Goal: Task Accomplishment & Management: Complete application form

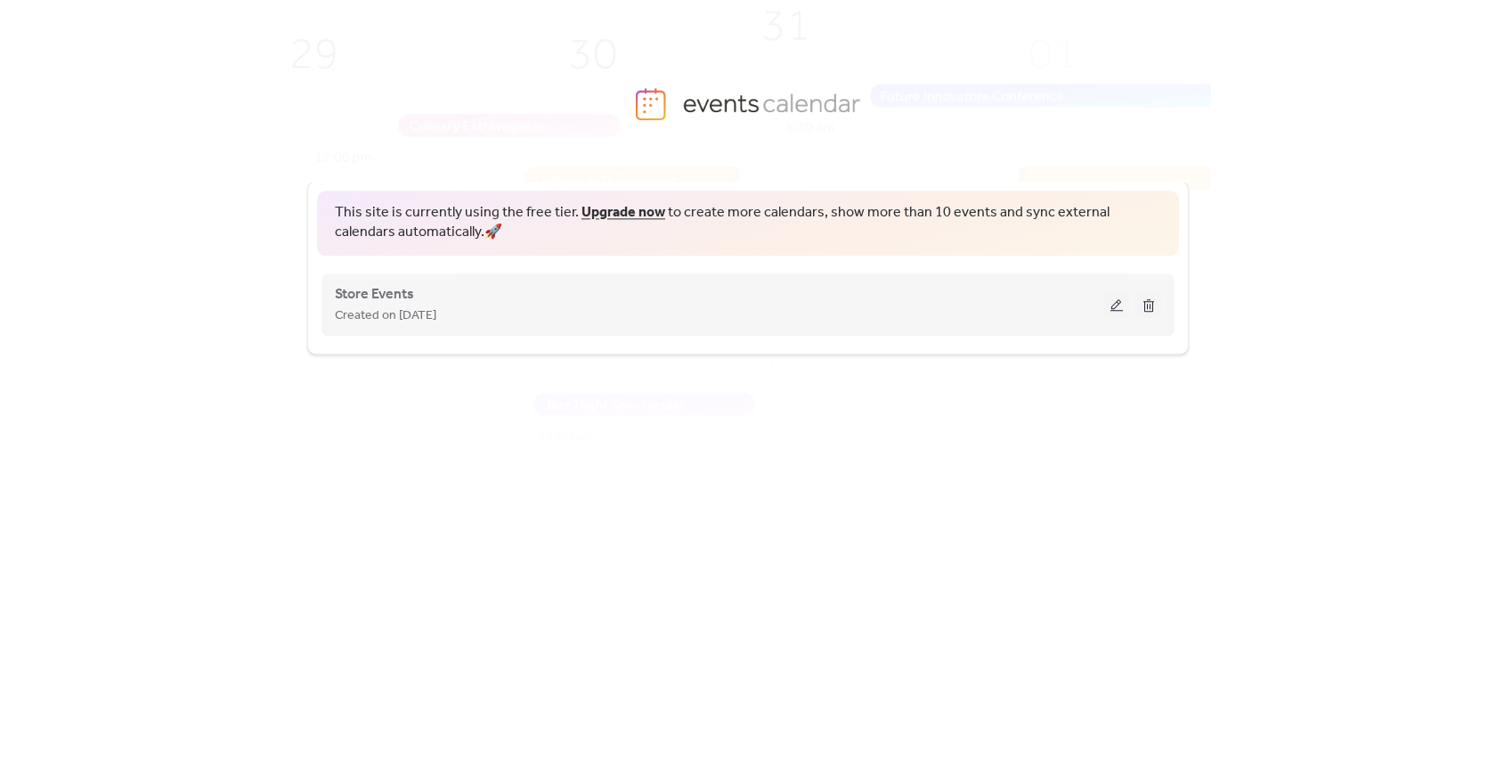
click at [873, 292] on div "Store Events Created on [DATE]" at bounding box center [719, 304] width 769 height 43
click at [412, 294] on span "Store Events" at bounding box center [374, 294] width 79 height 21
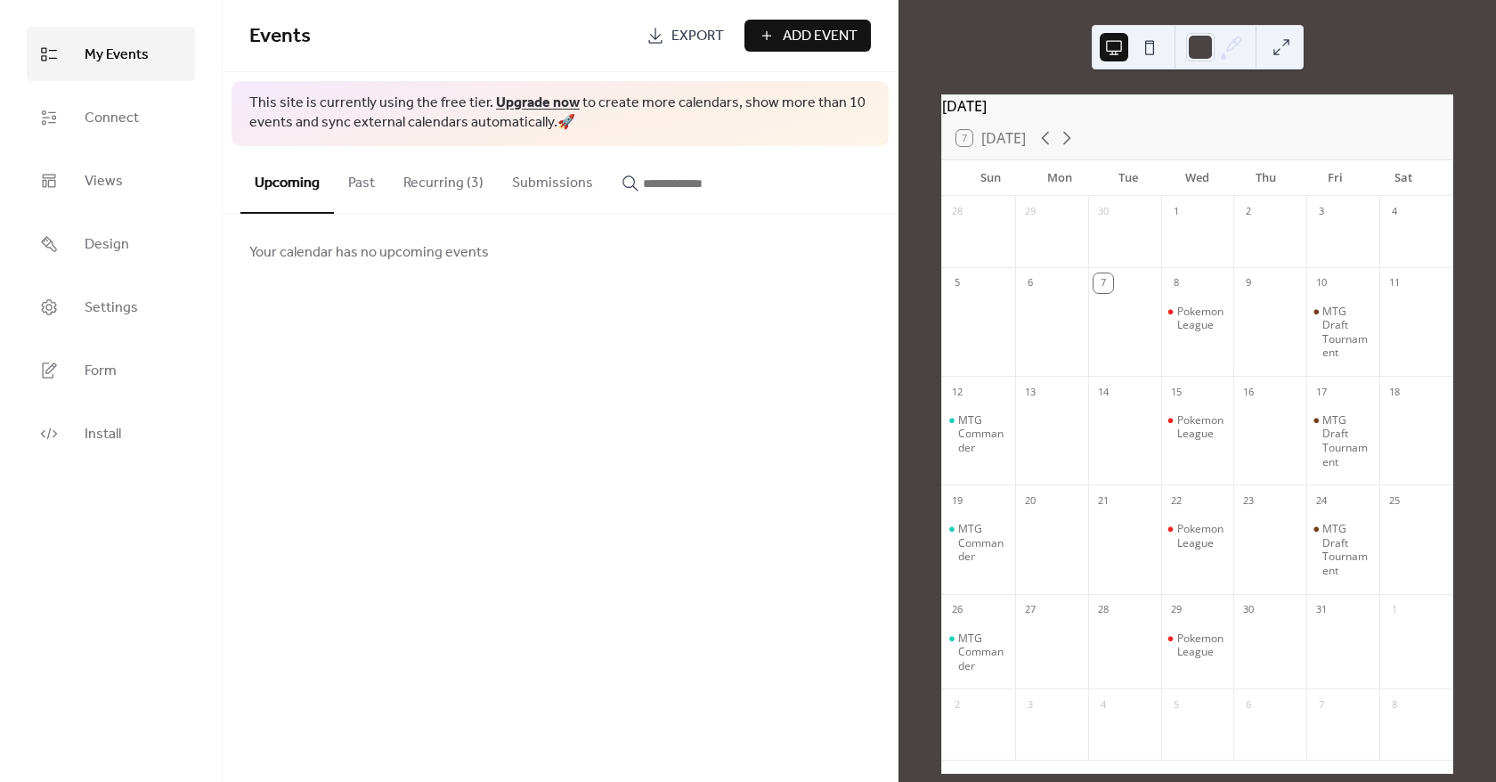
click at [570, 103] on link "Upgrade now" at bounding box center [538, 103] width 84 height 28
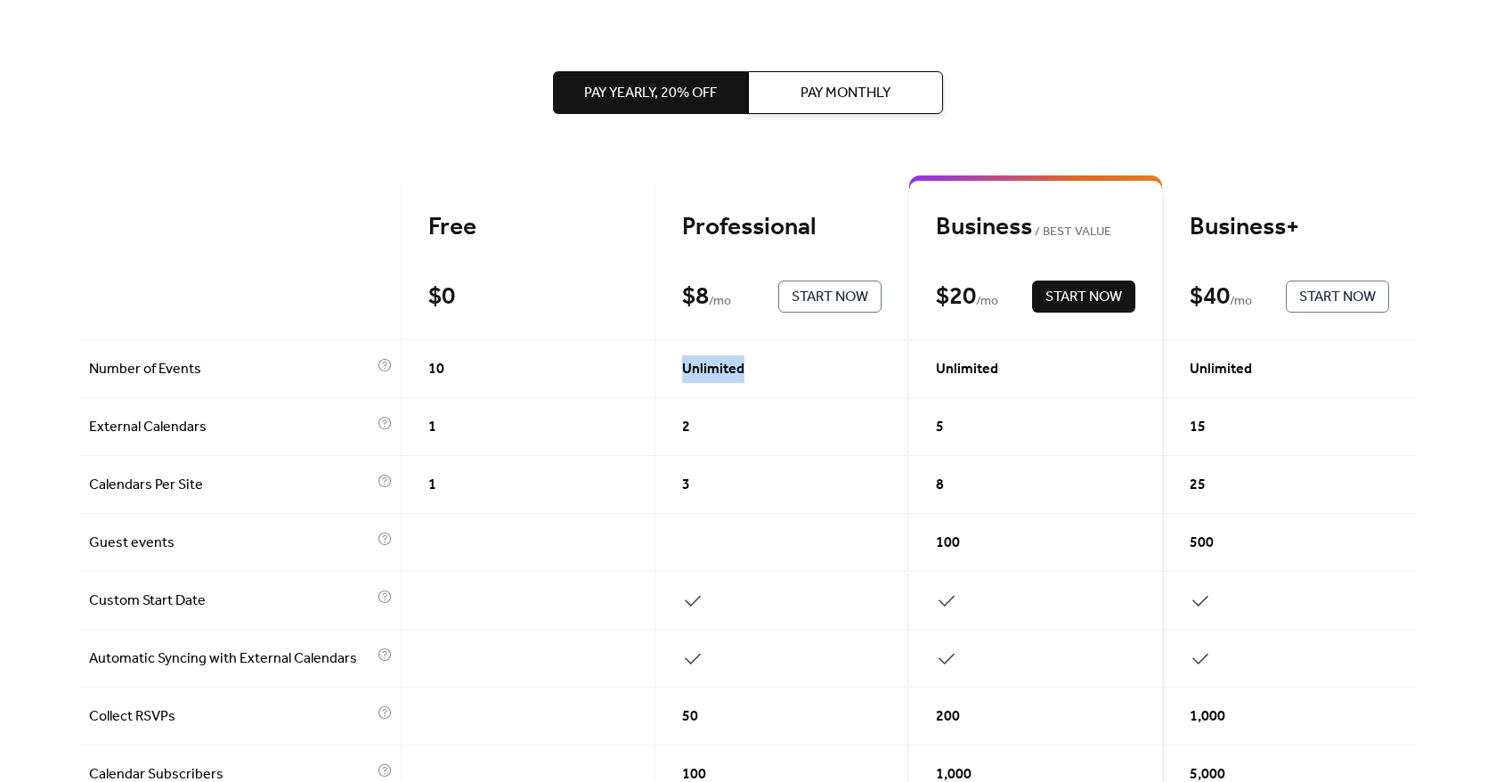
drag, startPoint x: 750, startPoint y: 363, endPoint x: 670, endPoint y: 362, distance: 80.1
click at [670, 362] on div "Unlimited" at bounding box center [782, 369] width 254 height 58
click at [794, 87] on button "Pay Monthly" at bounding box center [845, 92] width 195 height 43
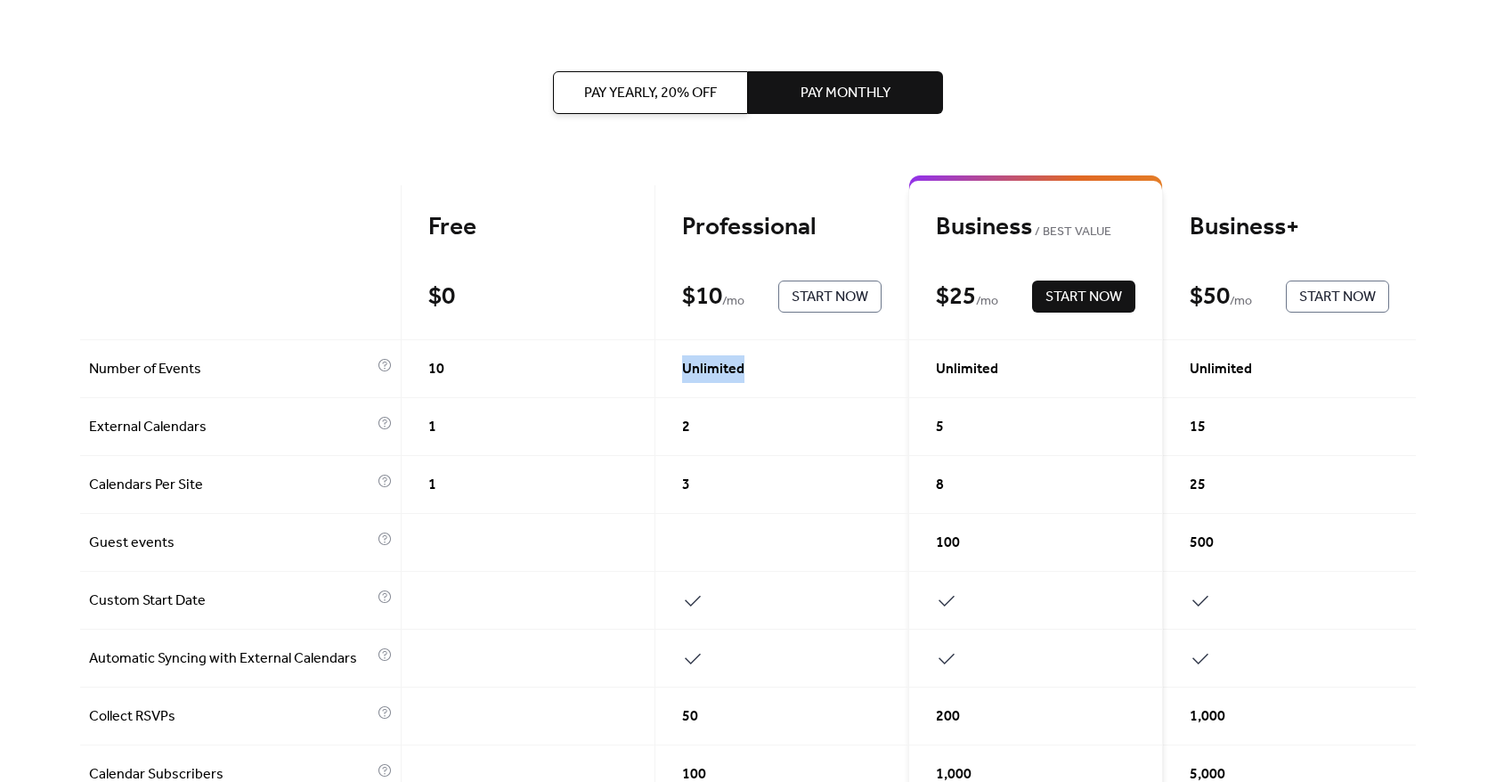
click at [691, 83] on span "Pay Yearly, 20% off" at bounding box center [650, 93] width 133 height 21
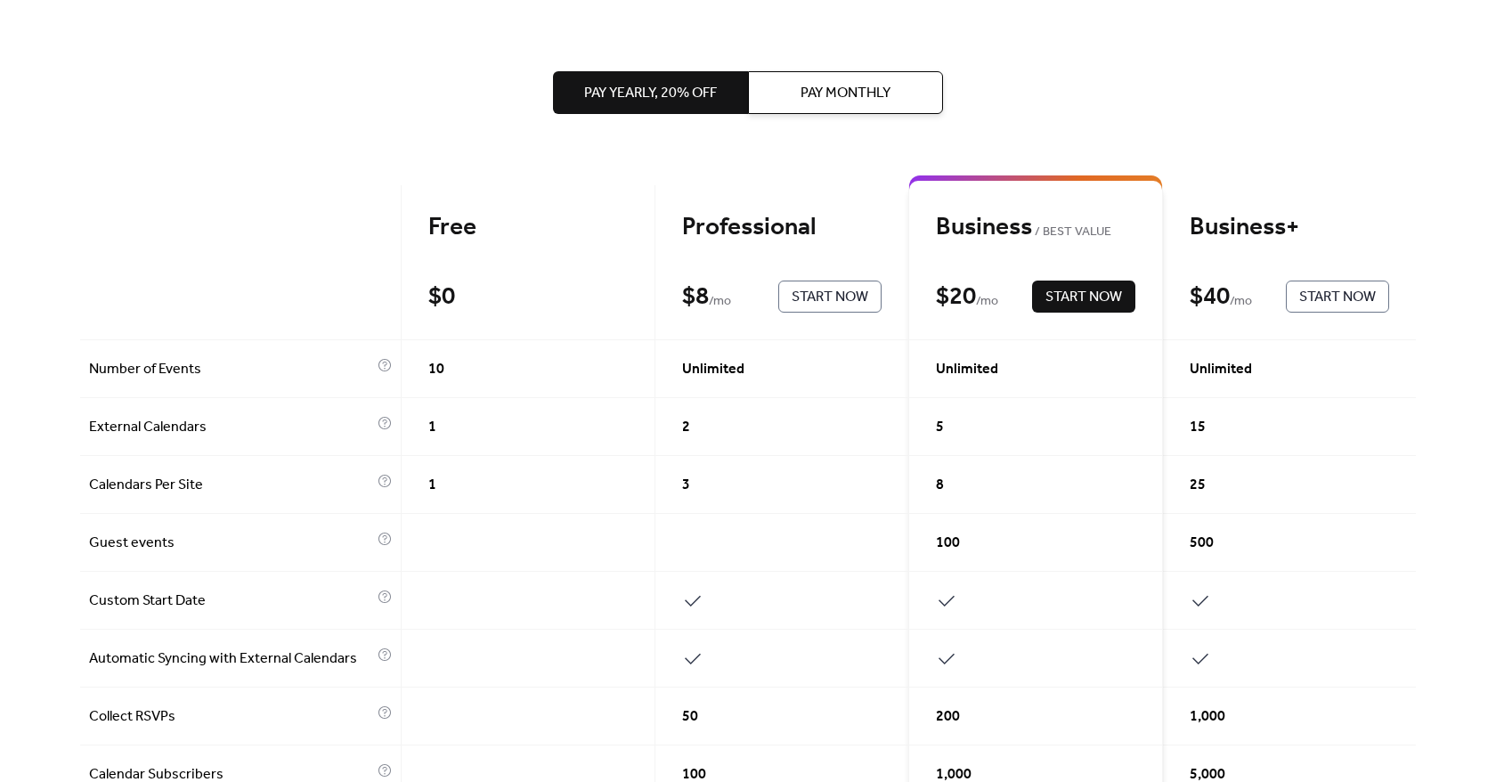
click at [775, 134] on div "Pay Yearly, 20% off Pay Monthly" at bounding box center [748, 92] width 390 height 185
click at [831, 93] on span "Pay Monthly" at bounding box center [845, 93] width 90 height 21
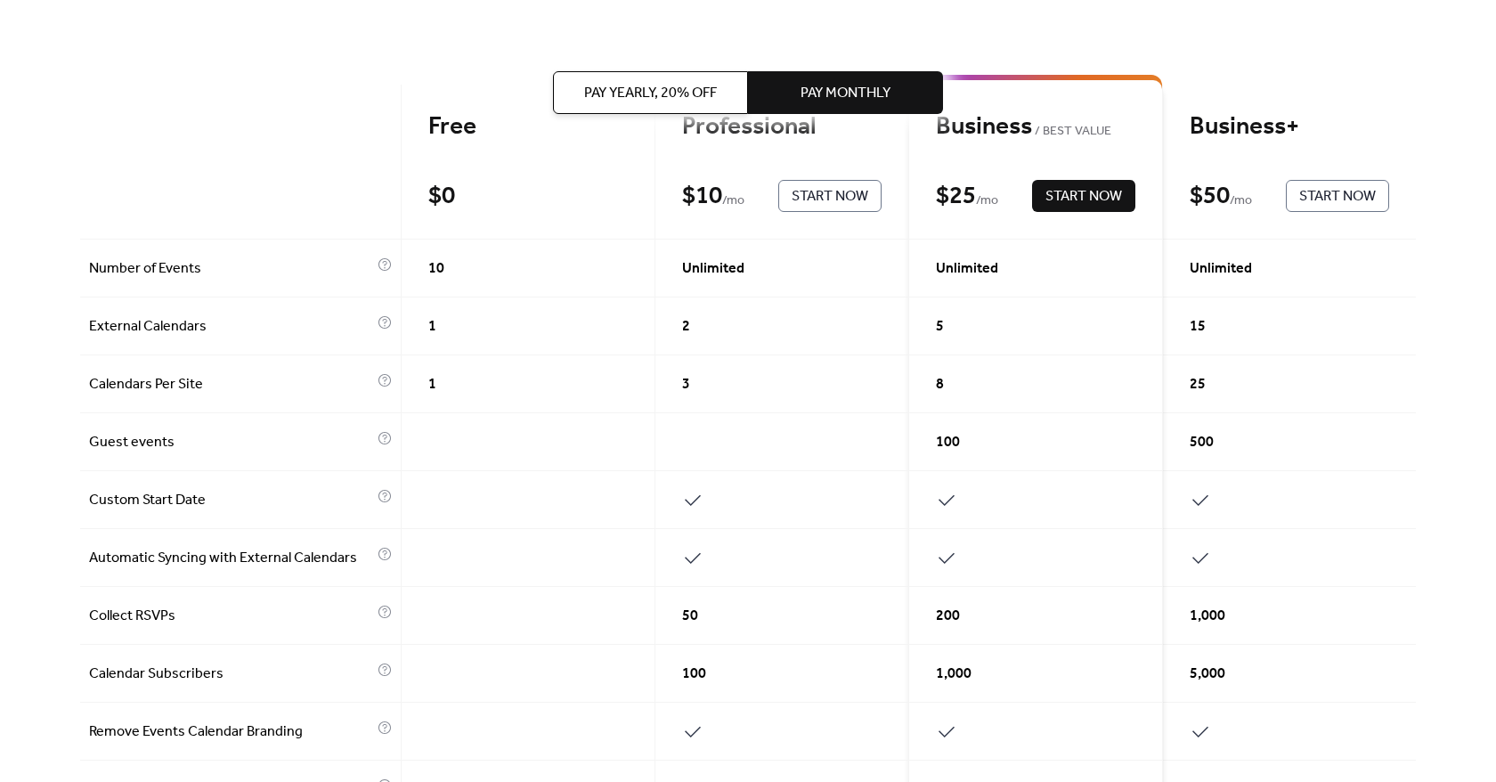
scroll to position [89, 0]
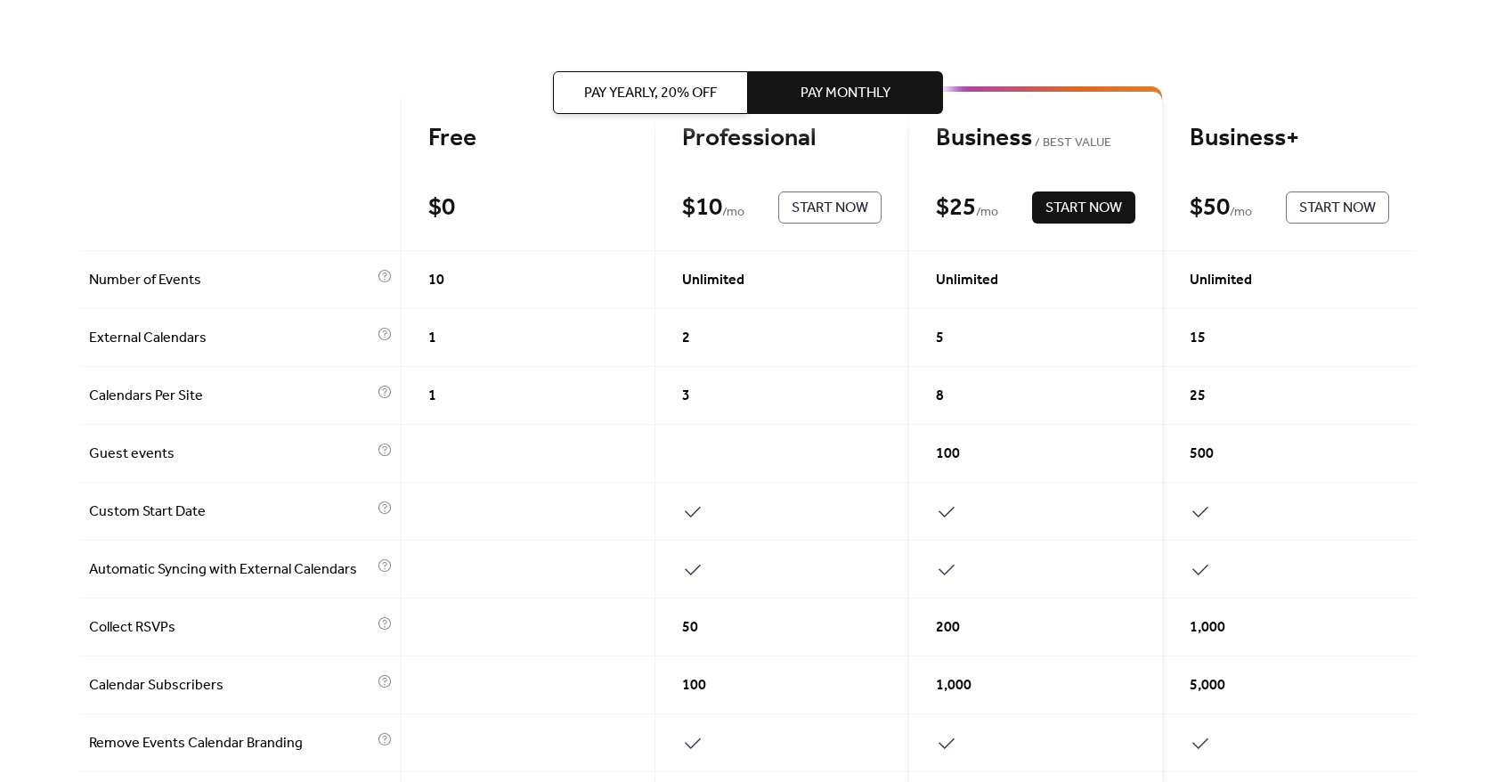
click at [674, 91] on span "Pay Yearly, 20% off" at bounding box center [650, 93] width 133 height 21
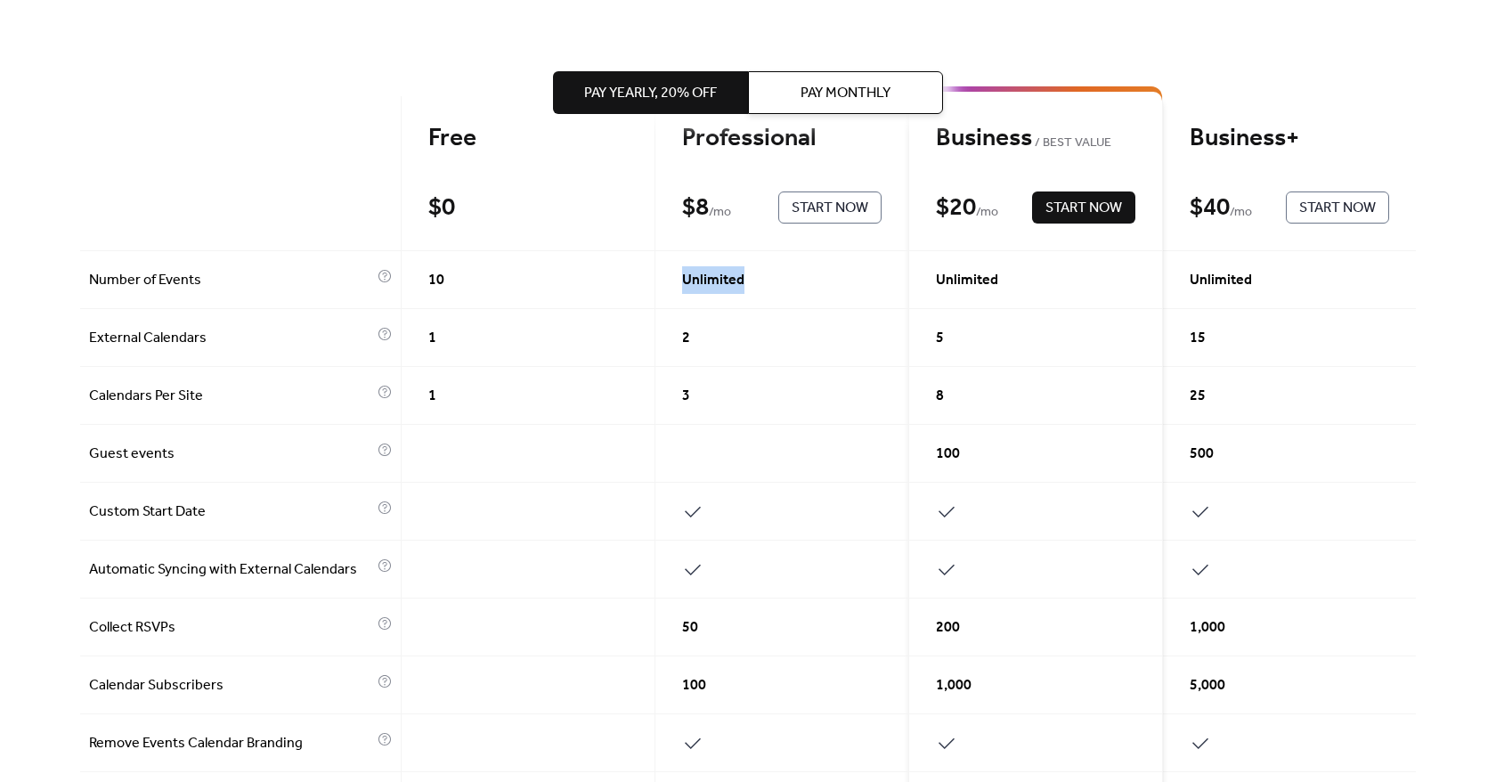
drag, startPoint x: 677, startPoint y: 276, endPoint x: 775, endPoint y: 287, distance: 99.4
click at [775, 287] on div "Unlimited" at bounding box center [782, 280] width 254 height 58
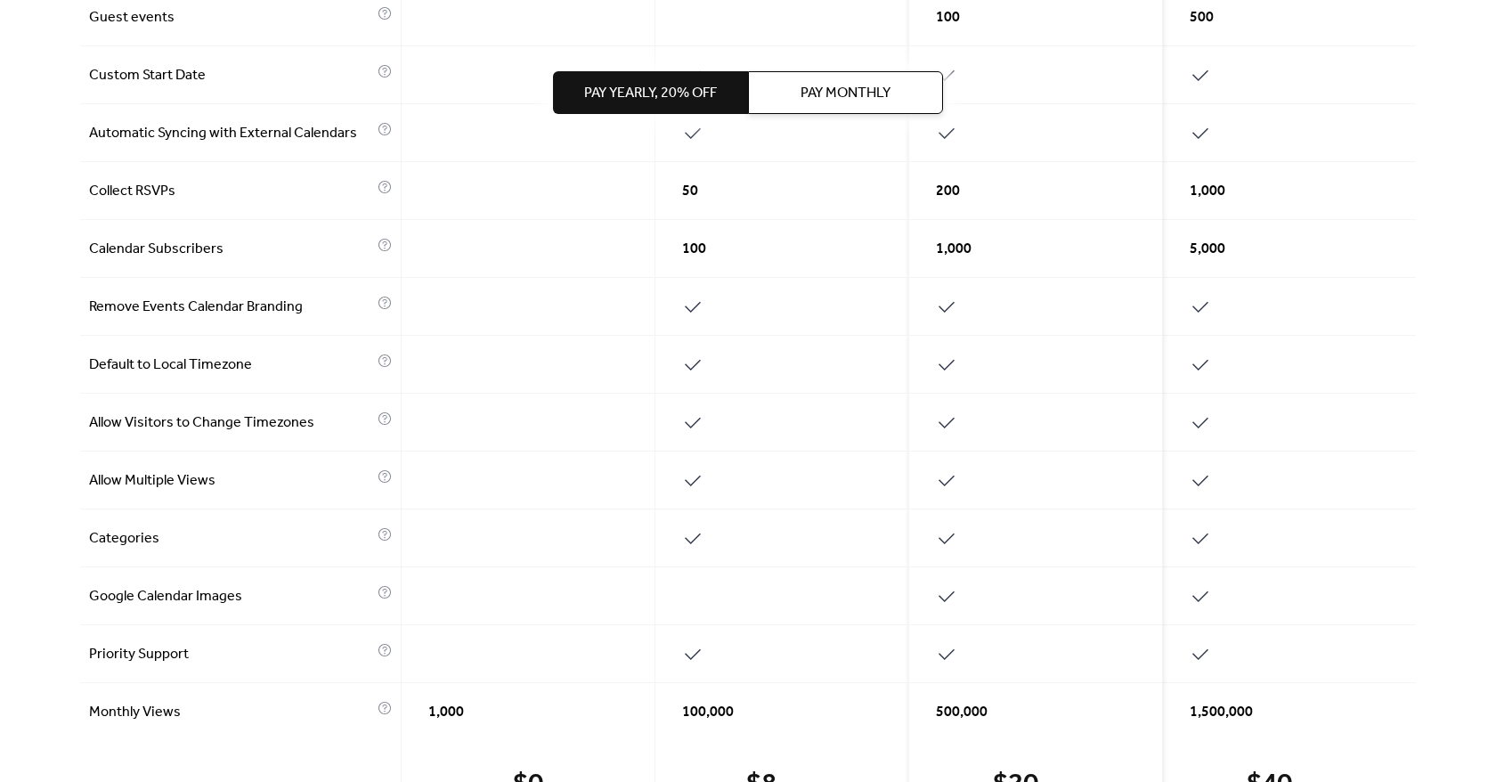
scroll to position [669, 0]
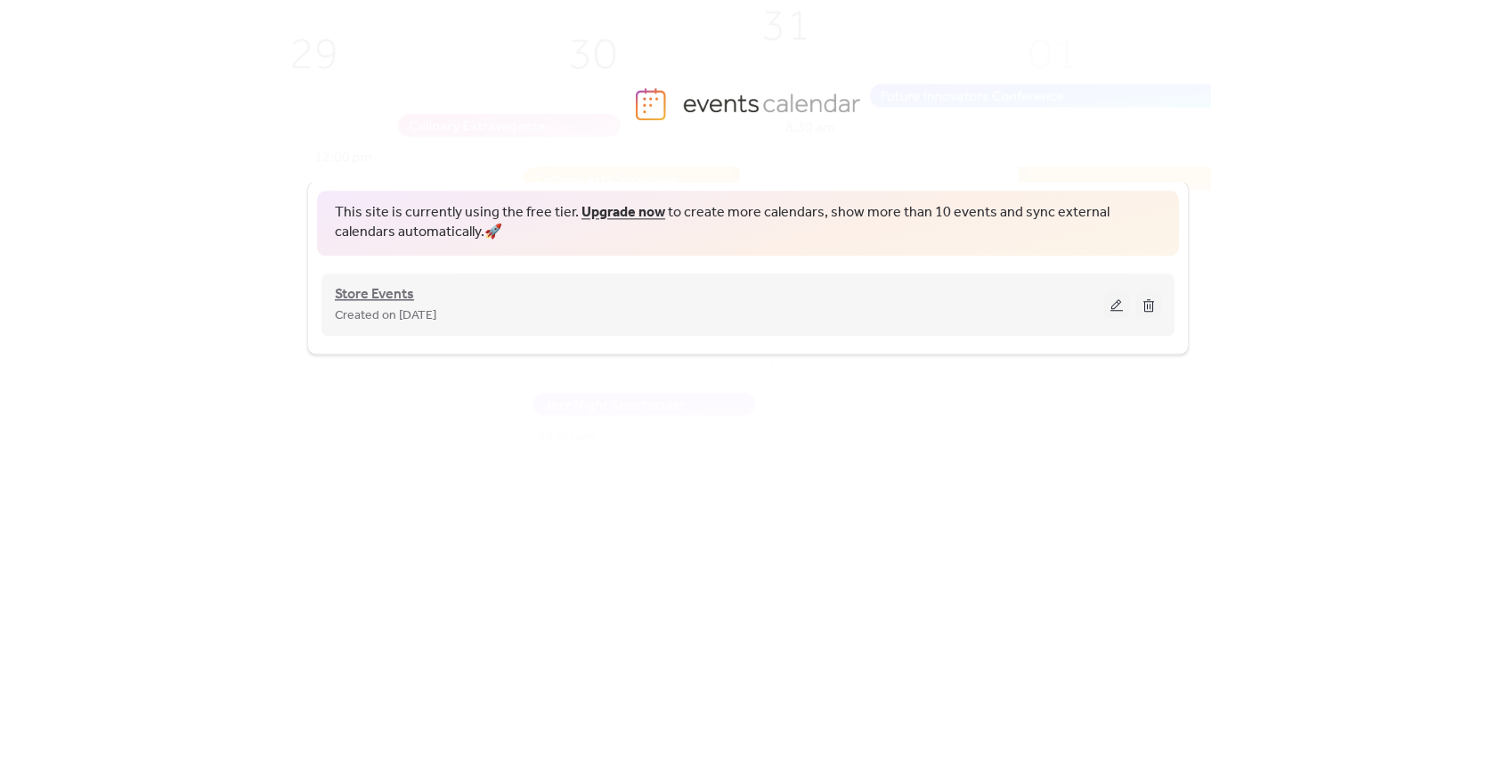
click at [402, 303] on span "Store Events" at bounding box center [374, 294] width 79 height 21
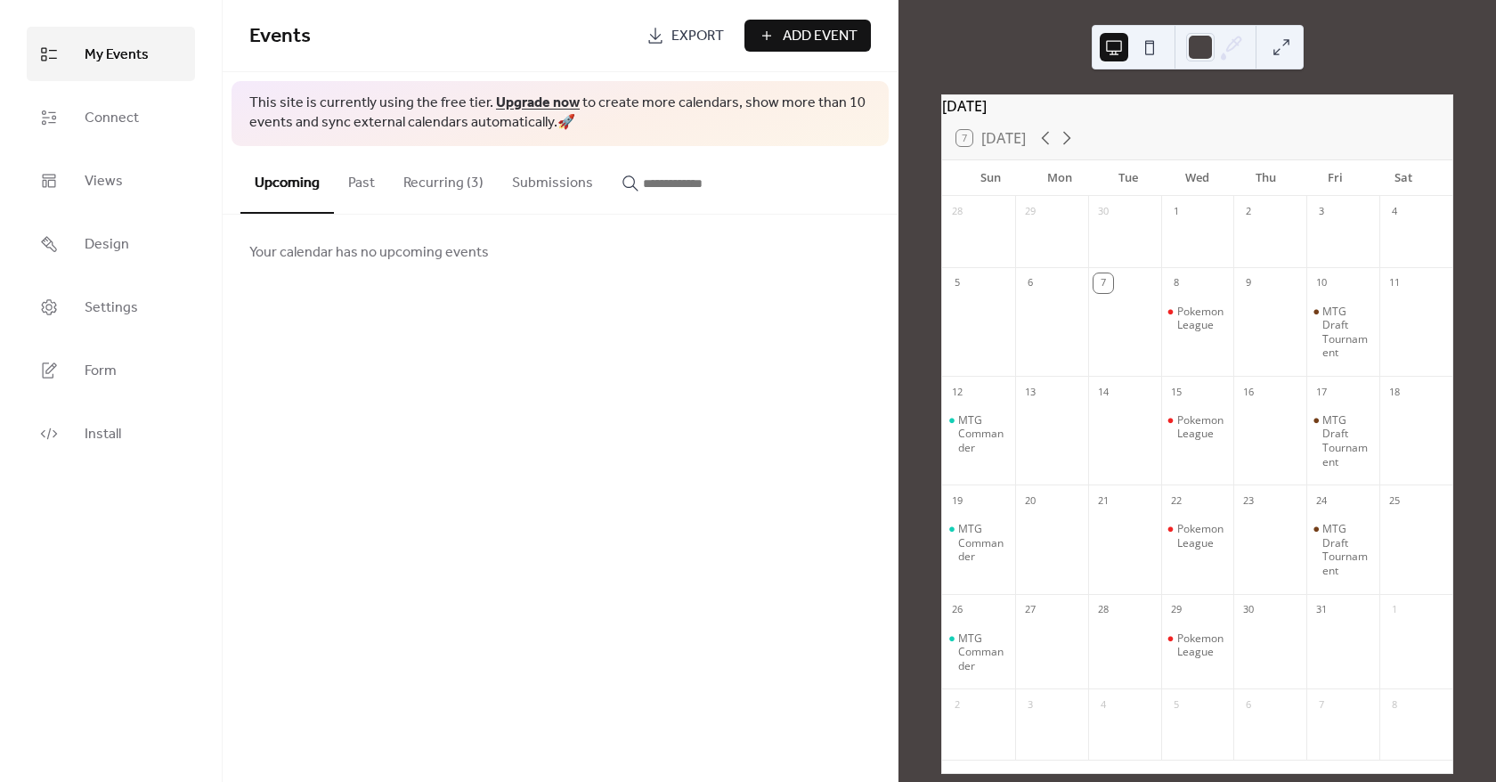
click at [427, 187] on button "Recurring (3)" at bounding box center [443, 179] width 109 height 66
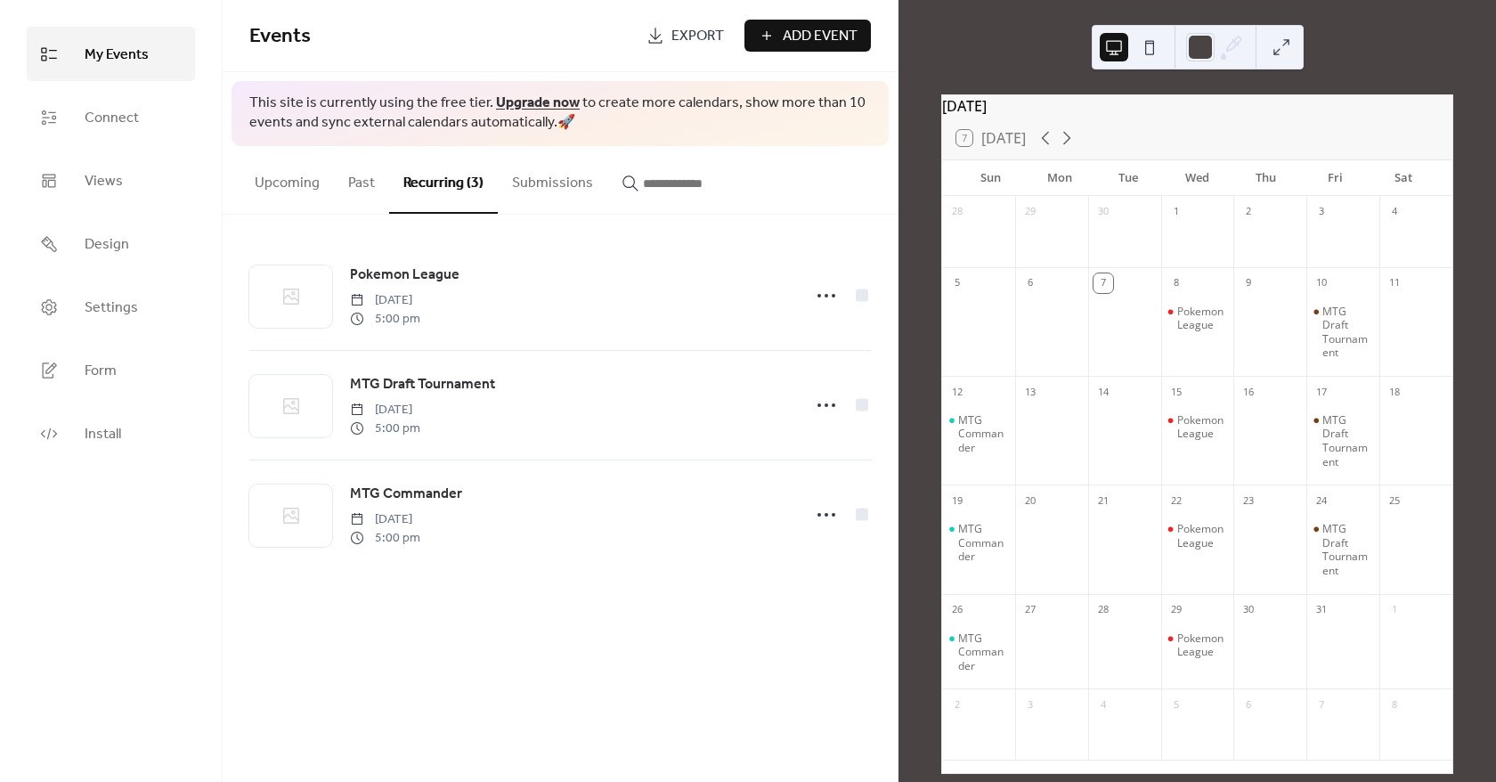
click at [277, 187] on button "Upcoming" at bounding box center [286, 179] width 93 height 66
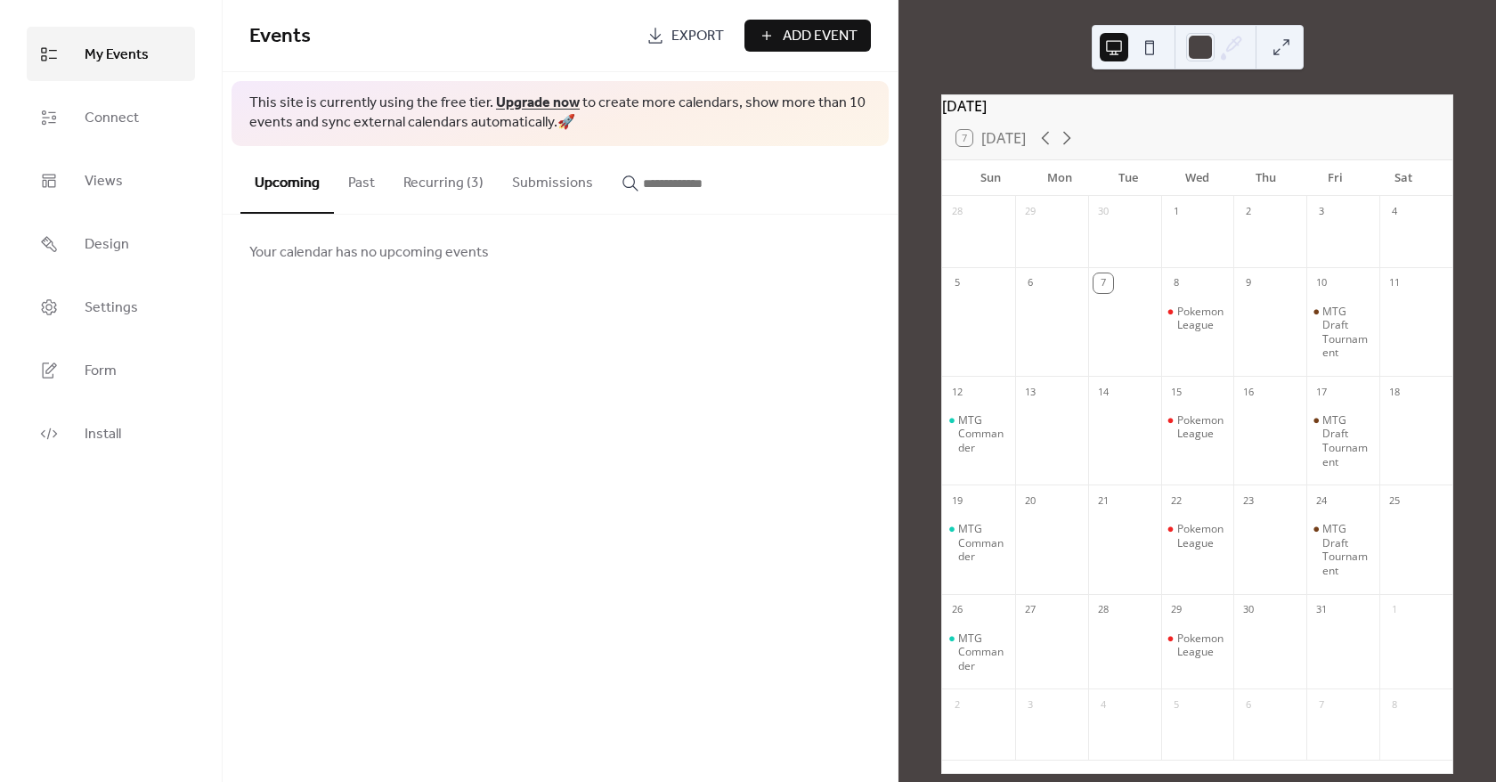
click at [800, 27] on span "Add Event" at bounding box center [820, 36] width 75 height 21
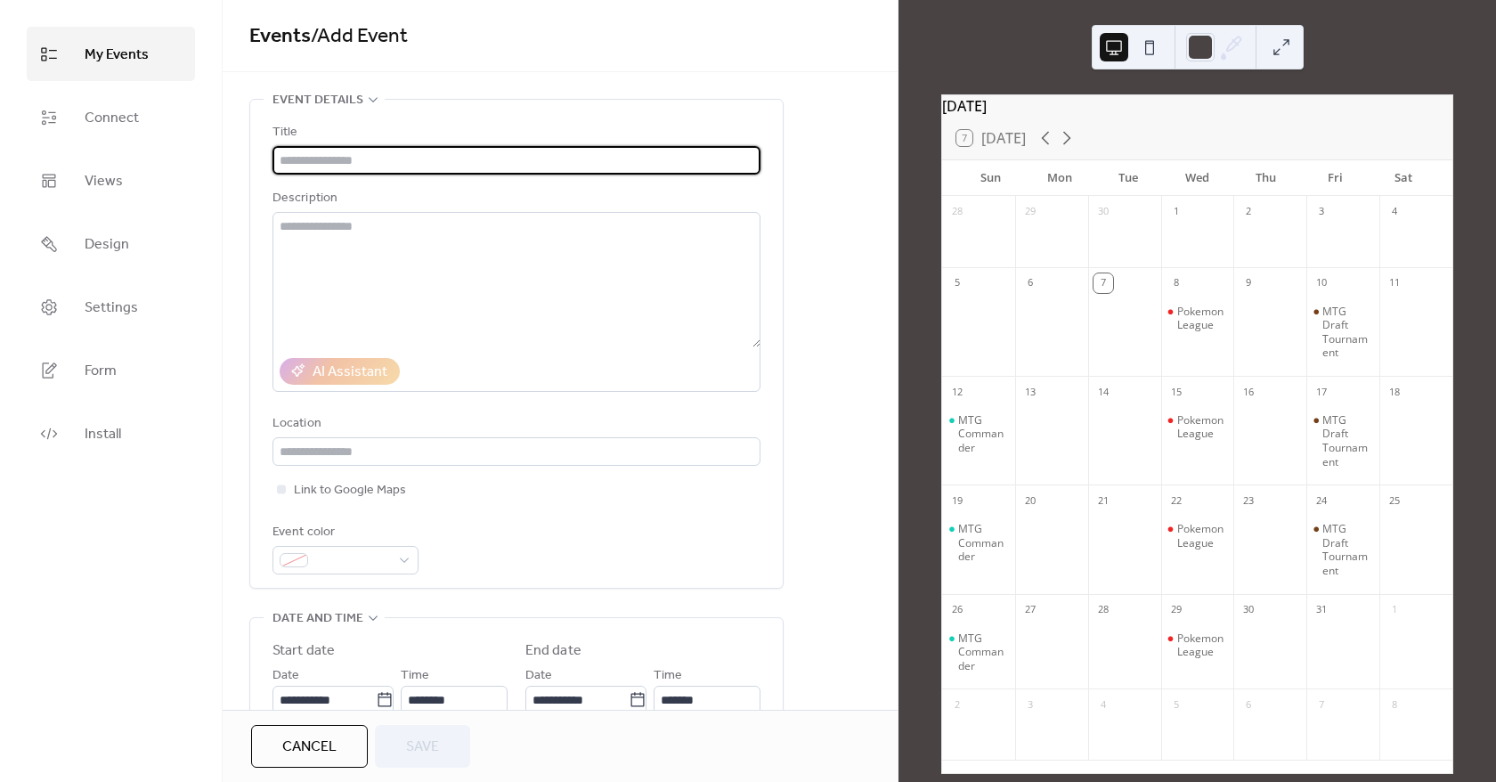
click at [434, 161] on input "text" at bounding box center [516, 160] width 488 height 28
click at [392, 268] on textarea at bounding box center [516, 279] width 488 height 135
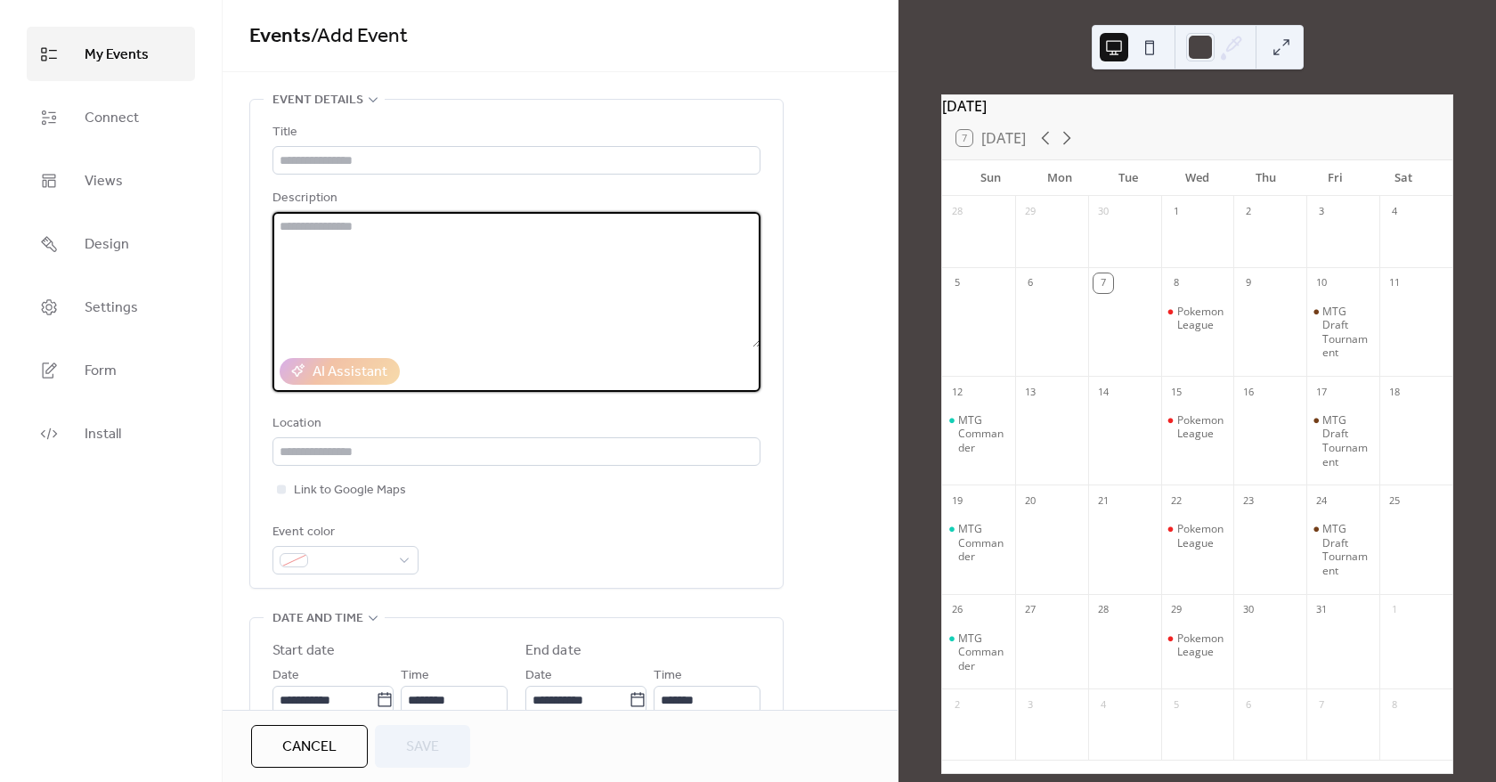
paste textarea "**********"
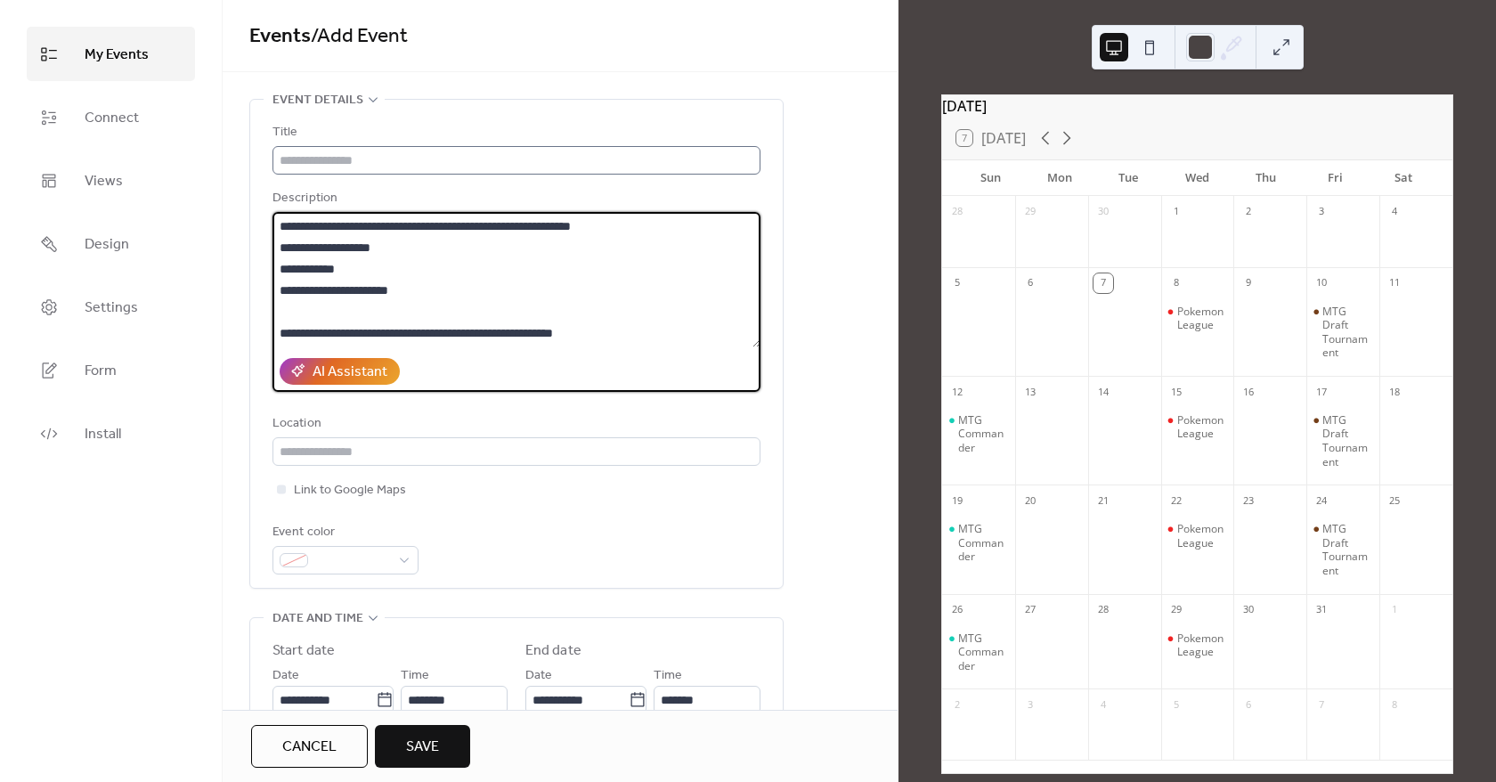
type textarea "**********"
click at [350, 162] on input "text" at bounding box center [516, 160] width 488 height 28
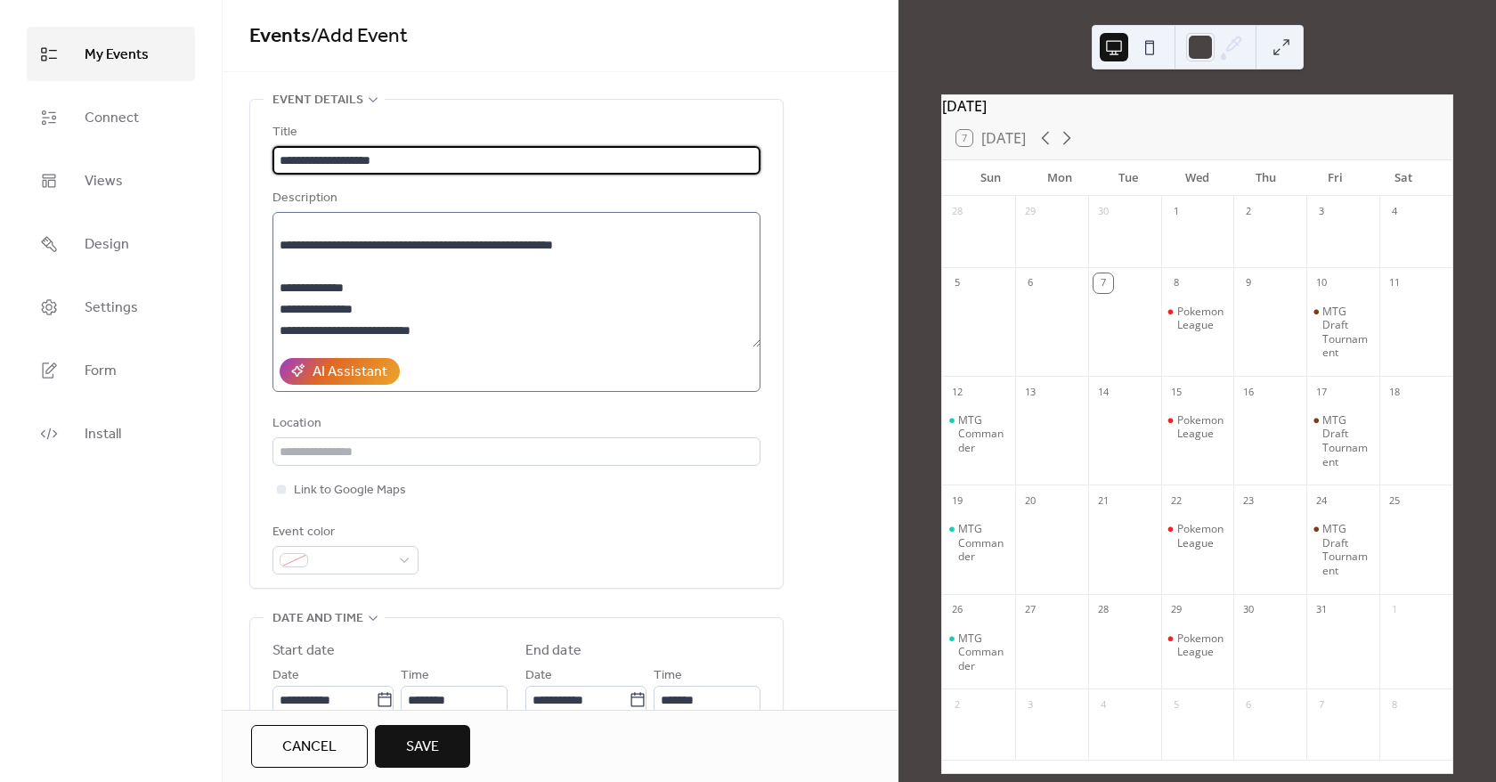
scroll to position [107, 0]
type input "**********"
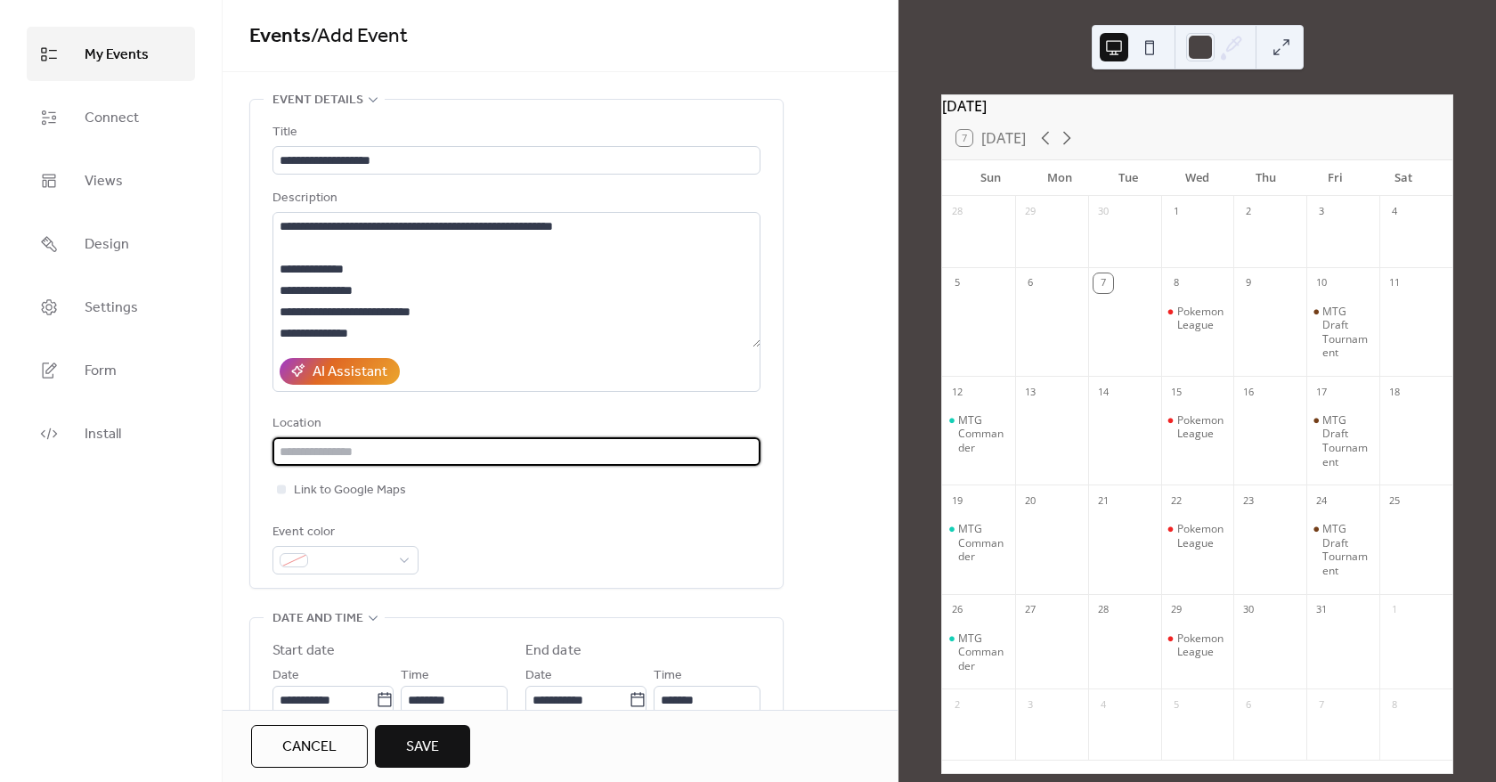
click at [410, 446] on input "text" at bounding box center [516, 451] width 488 height 28
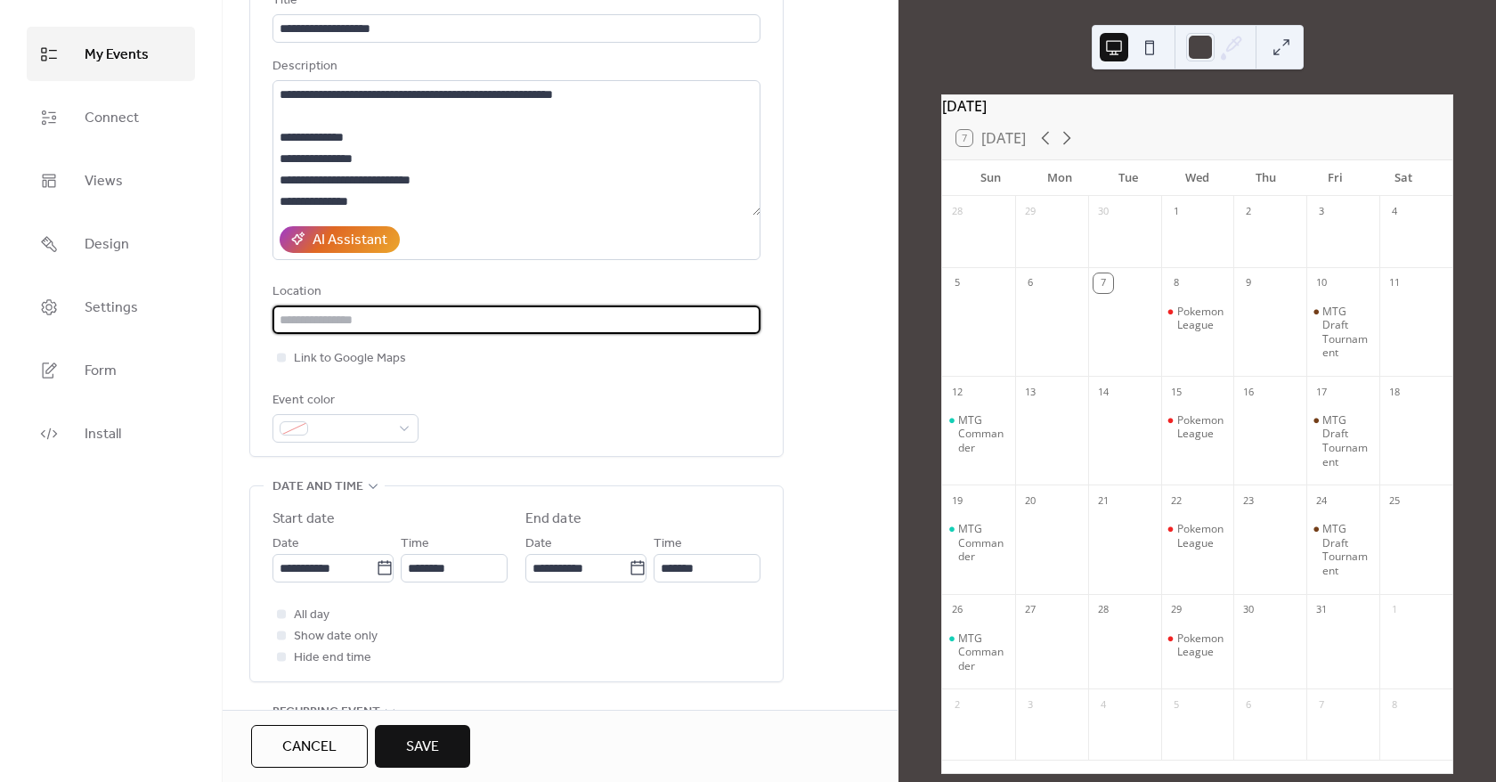
scroll to position [178, 0]
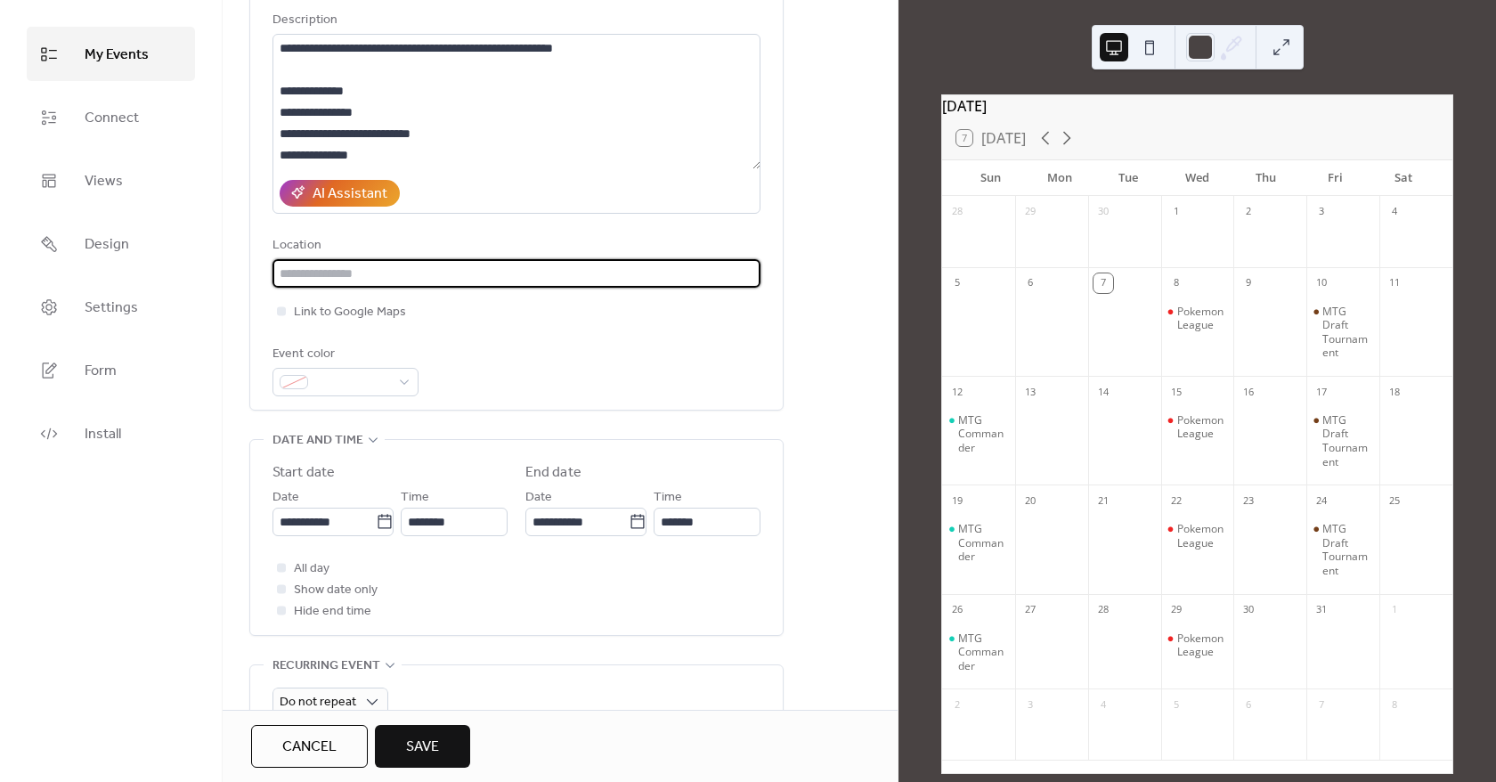
paste input "**********"
type input "**********"
click at [529, 320] on div "Link to Google Maps" at bounding box center [516, 311] width 488 height 21
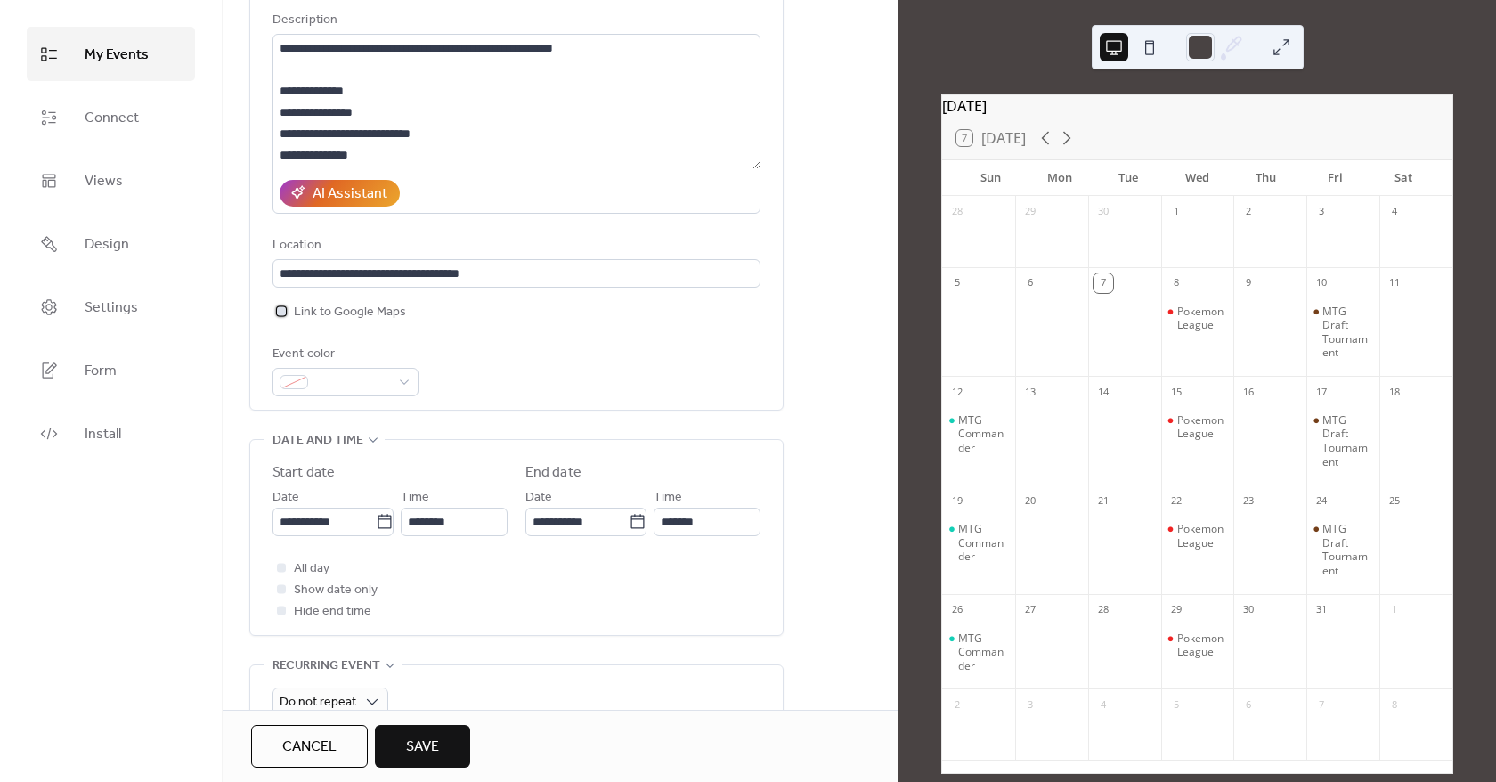
click at [378, 302] on span "Link to Google Maps" at bounding box center [350, 312] width 112 height 21
click at [499, 321] on div "Link to Google Maps" at bounding box center [516, 311] width 488 height 21
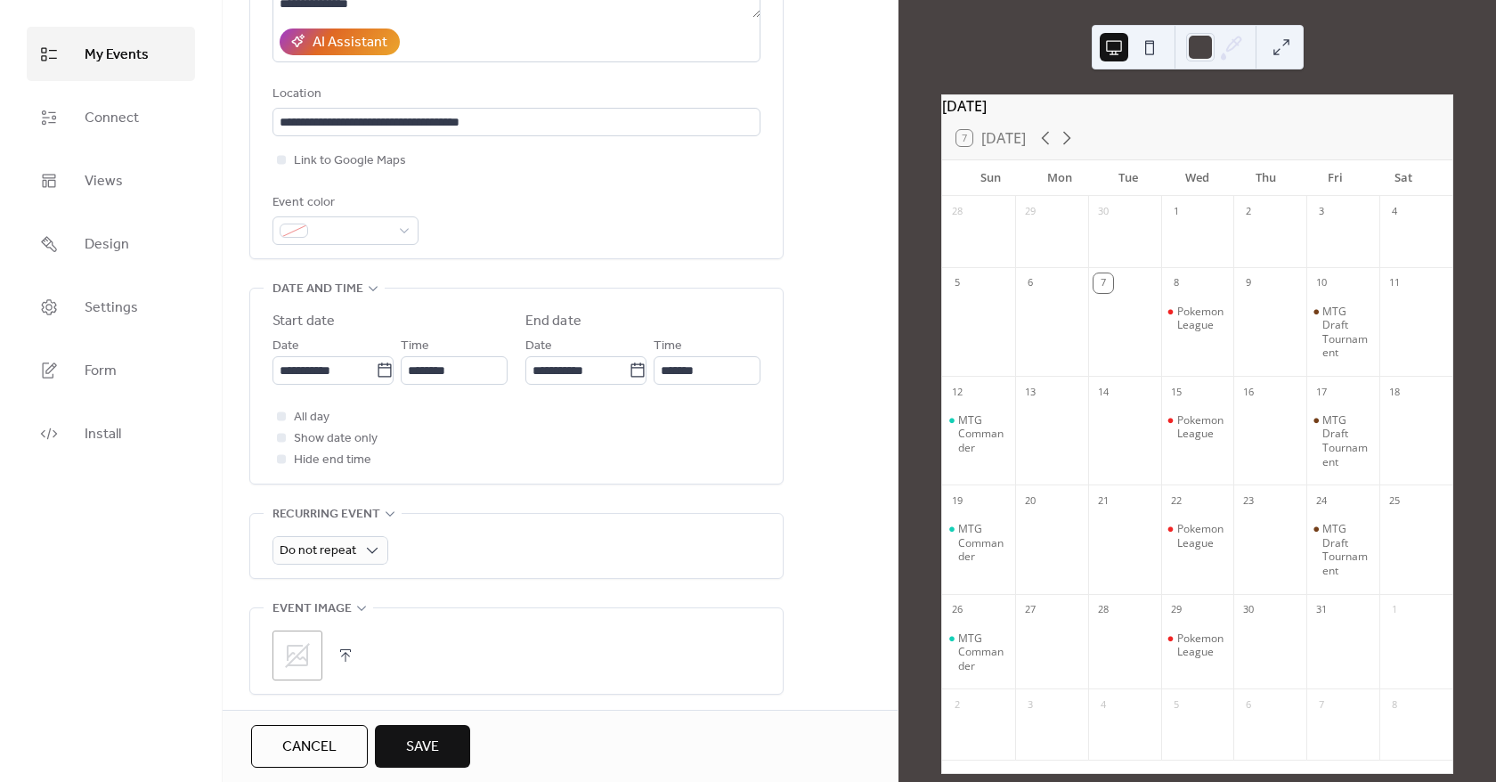
scroll to position [356, 0]
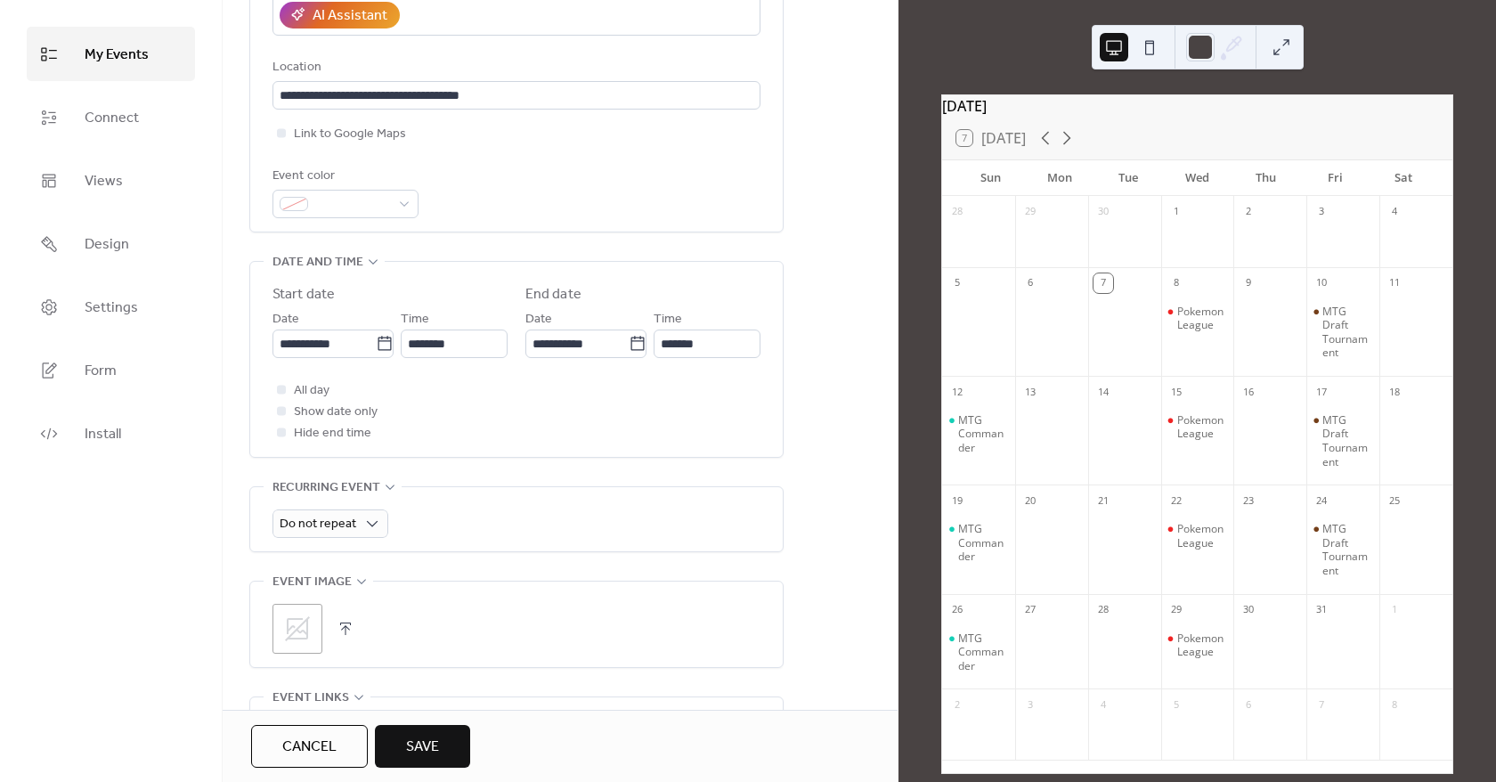
click at [347, 188] on div "Event color" at bounding box center [345, 192] width 146 height 53
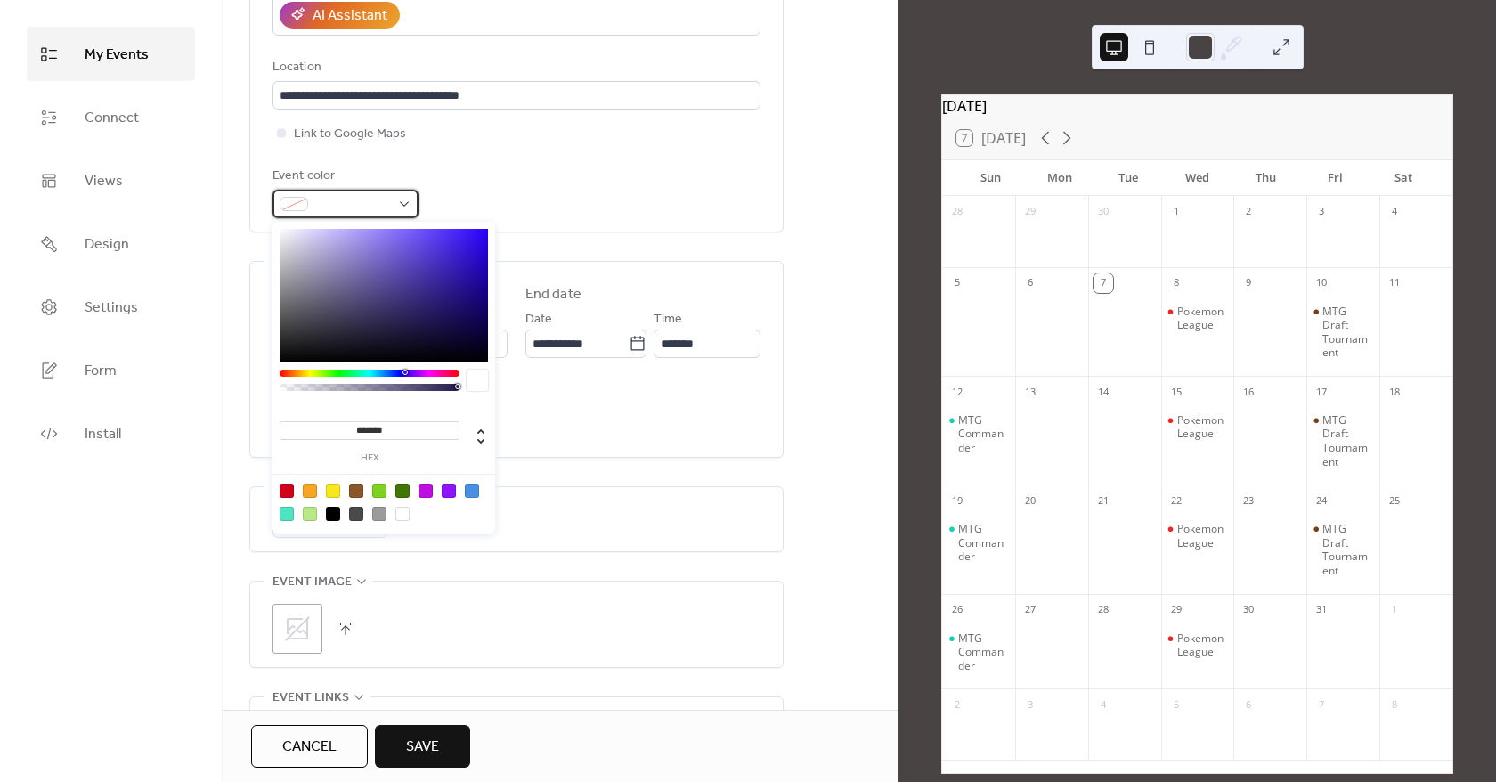
click at [348, 195] on span at bounding box center [352, 204] width 75 height 21
click at [369, 426] on input "*******" at bounding box center [370, 430] width 180 height 19
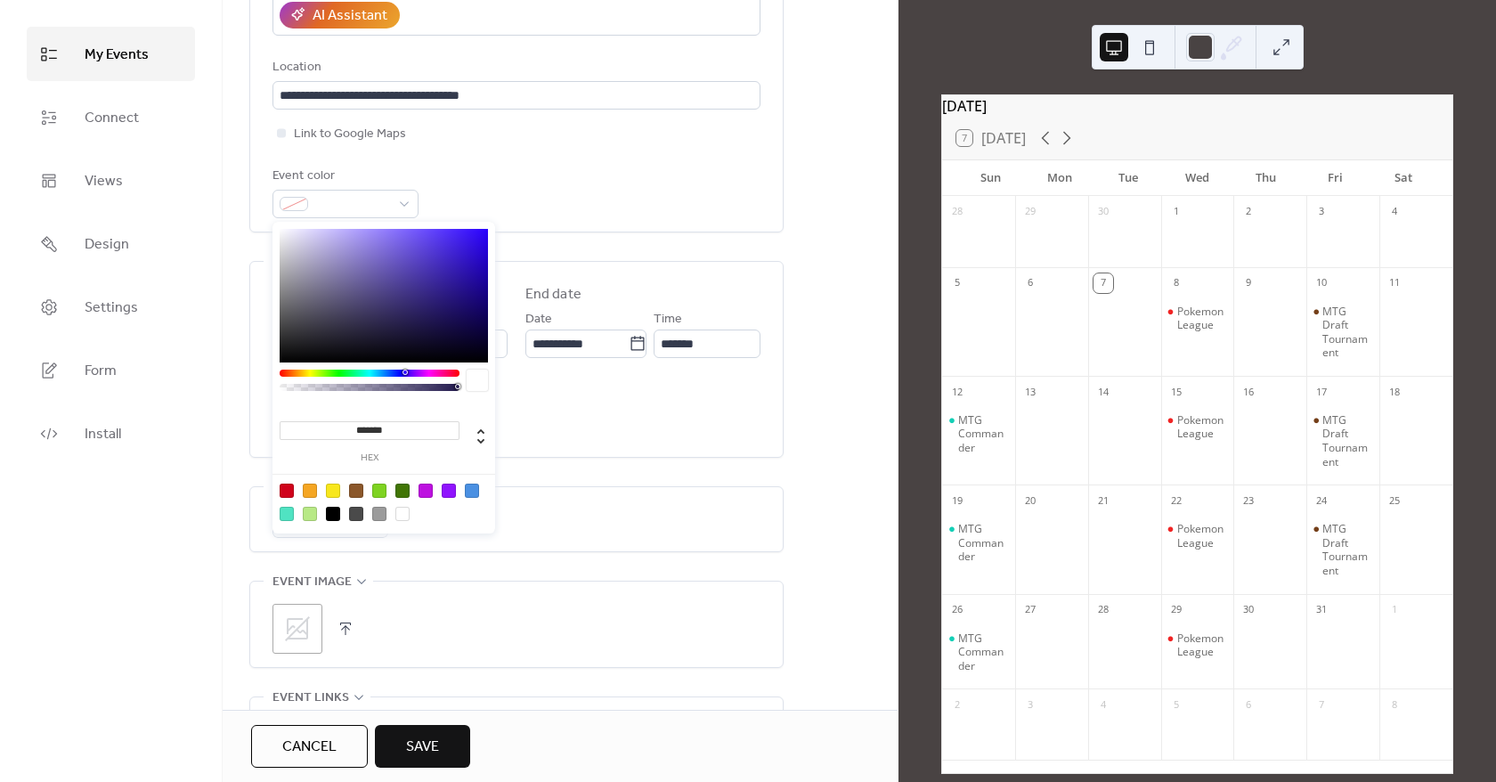
paste input
type input "*******"
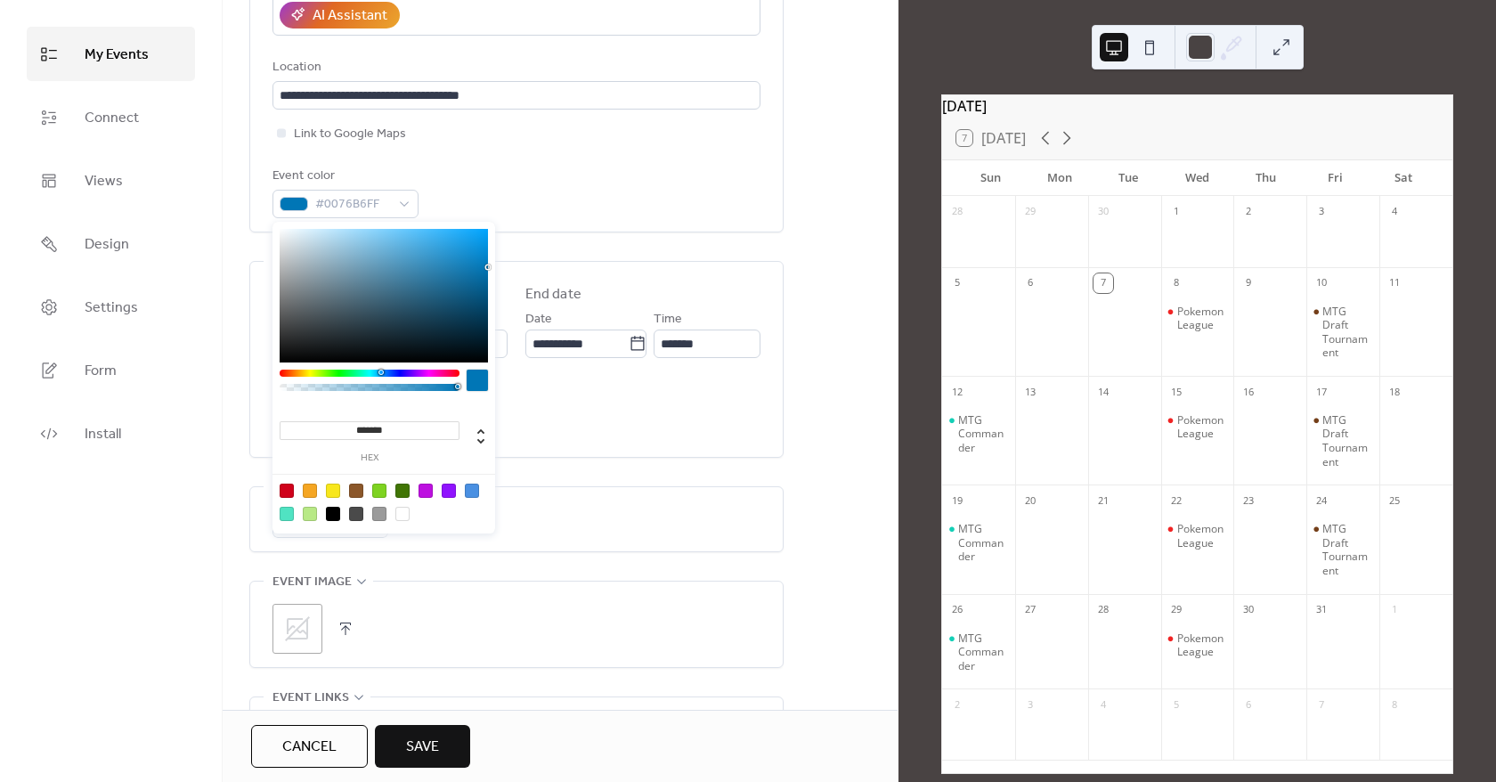
click at [599, 434] on div "All day Show date only Hide end time" at bounding box center [516, 411] width 488 height 64
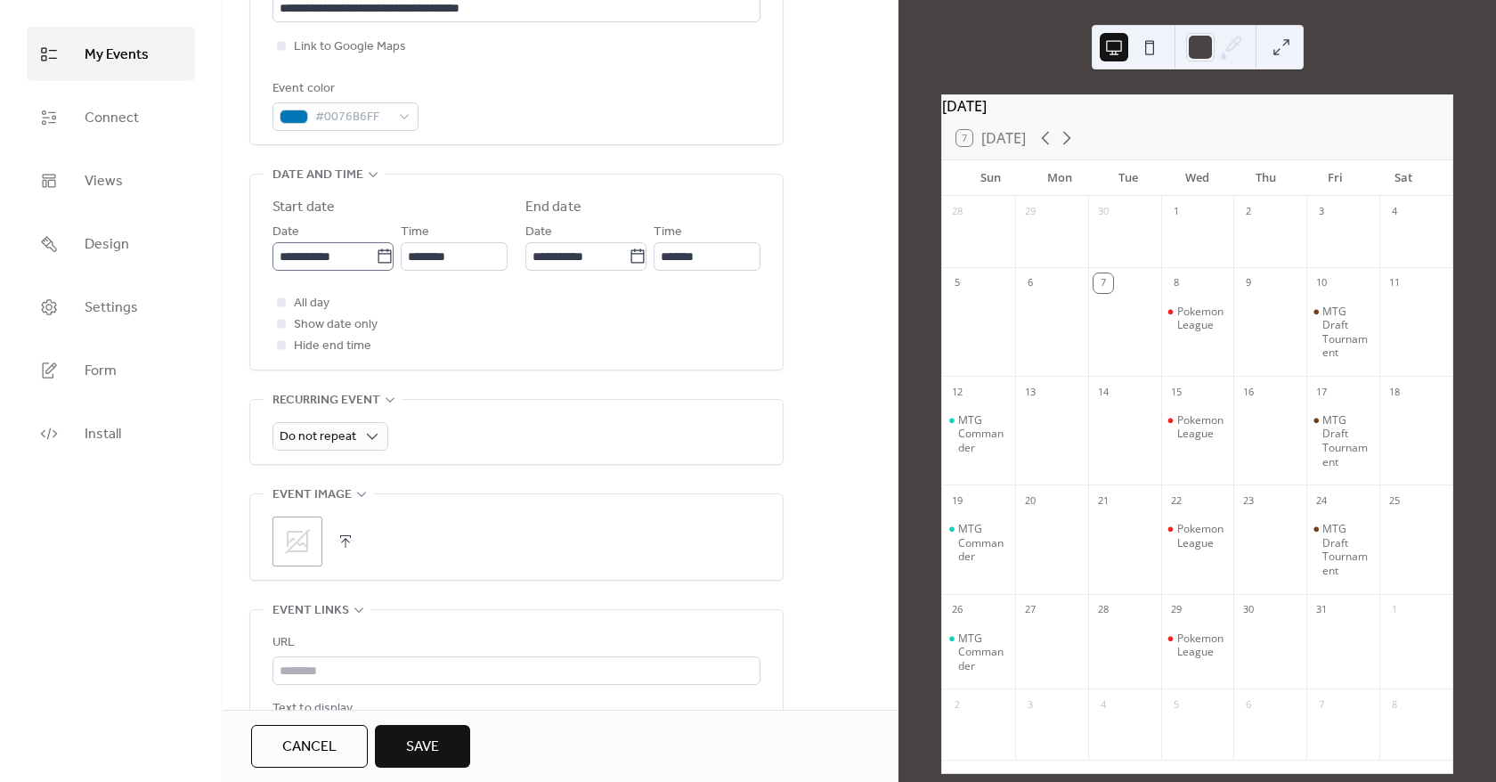
scroll to position [445, 0]
click at [328, 251] on input "**********" at bounding box center [323, 254] width 103 height 28
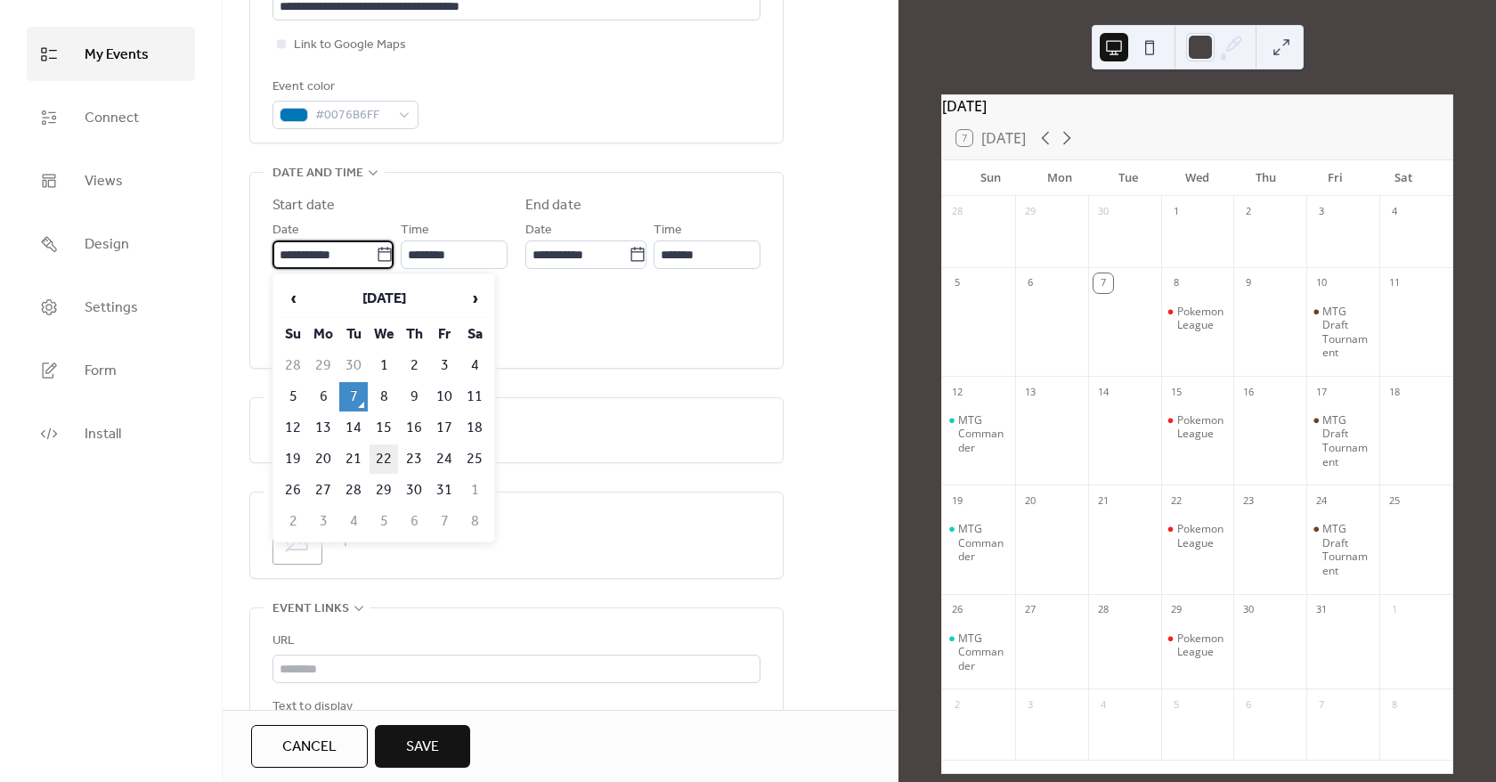
click at [392, 449] on td "22" at bounding box center [383, 458] width 28 height 29
type input "**********"
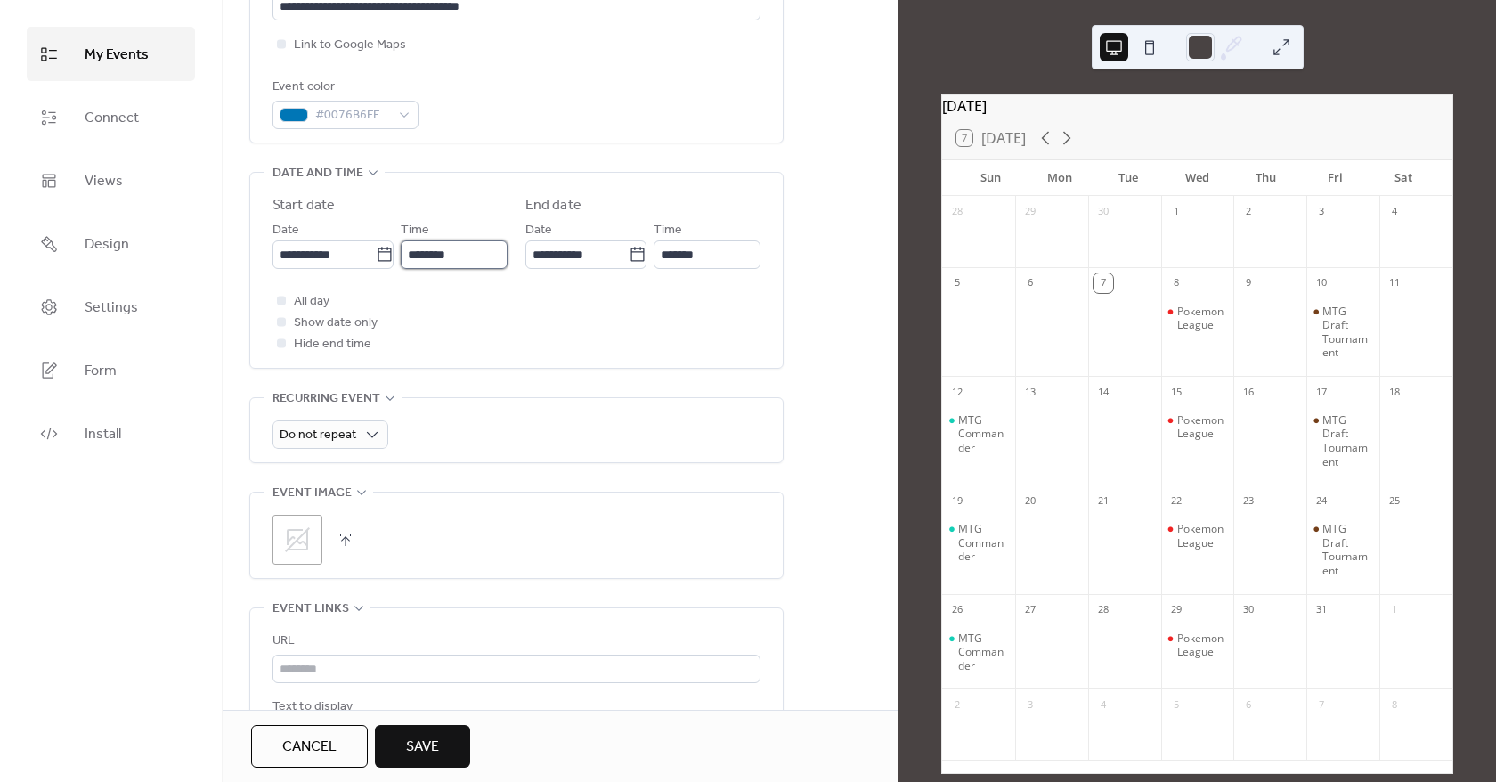
click at [437, 255] on input "********" at bounding box center [454, 254] width 107 height 28
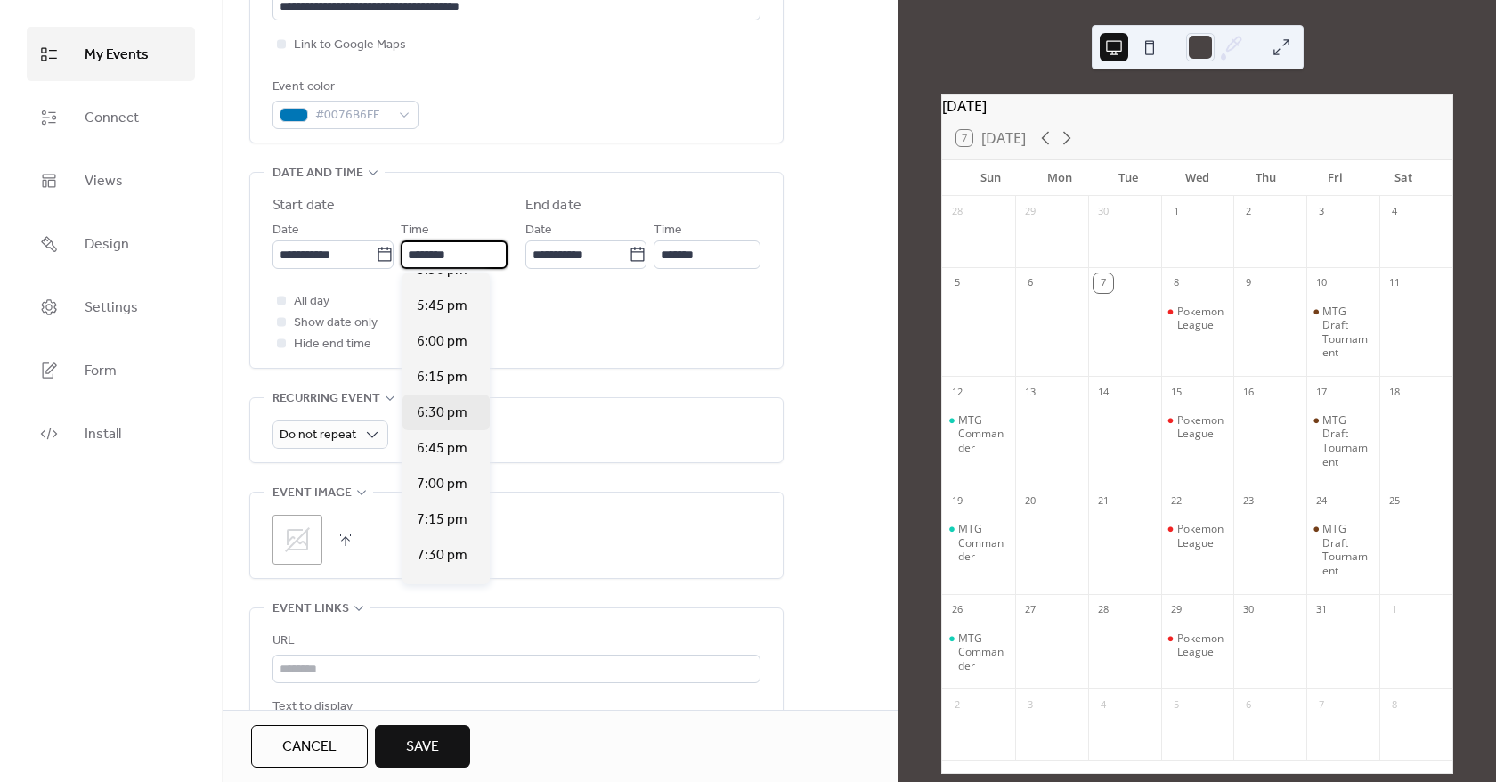
scroll to position [2511, 0]
click at [450, 339] on span "6:00 pm" at bounding box center [442, 344] width 51 height 21
type input "*******"
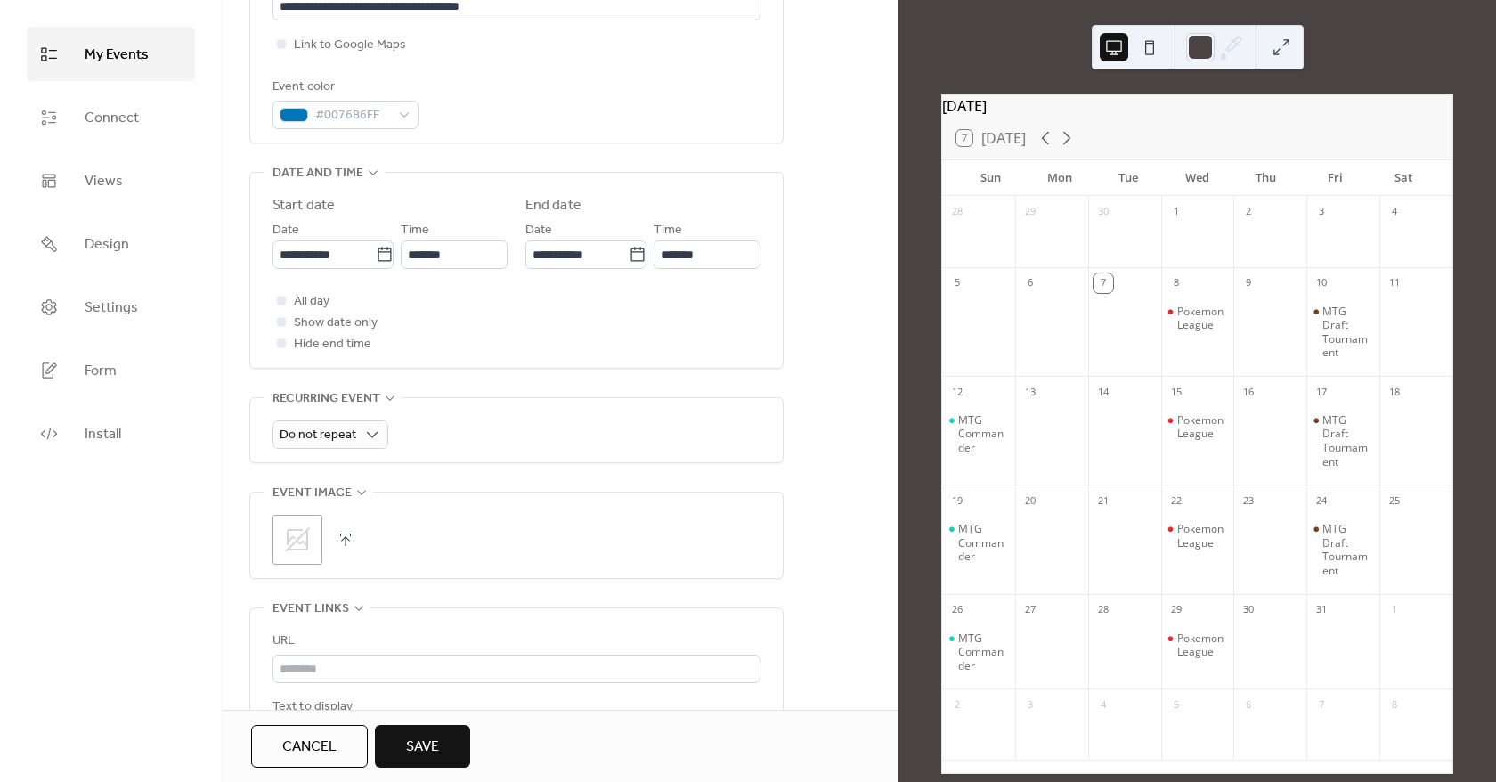
click at [536, 328] on div "All day Show date only Hide end time" at bounding box center [516, 322] width 488 height 64
click at [718, 250] on input "*******" at bounding box center [706, 254] width 107 height 28
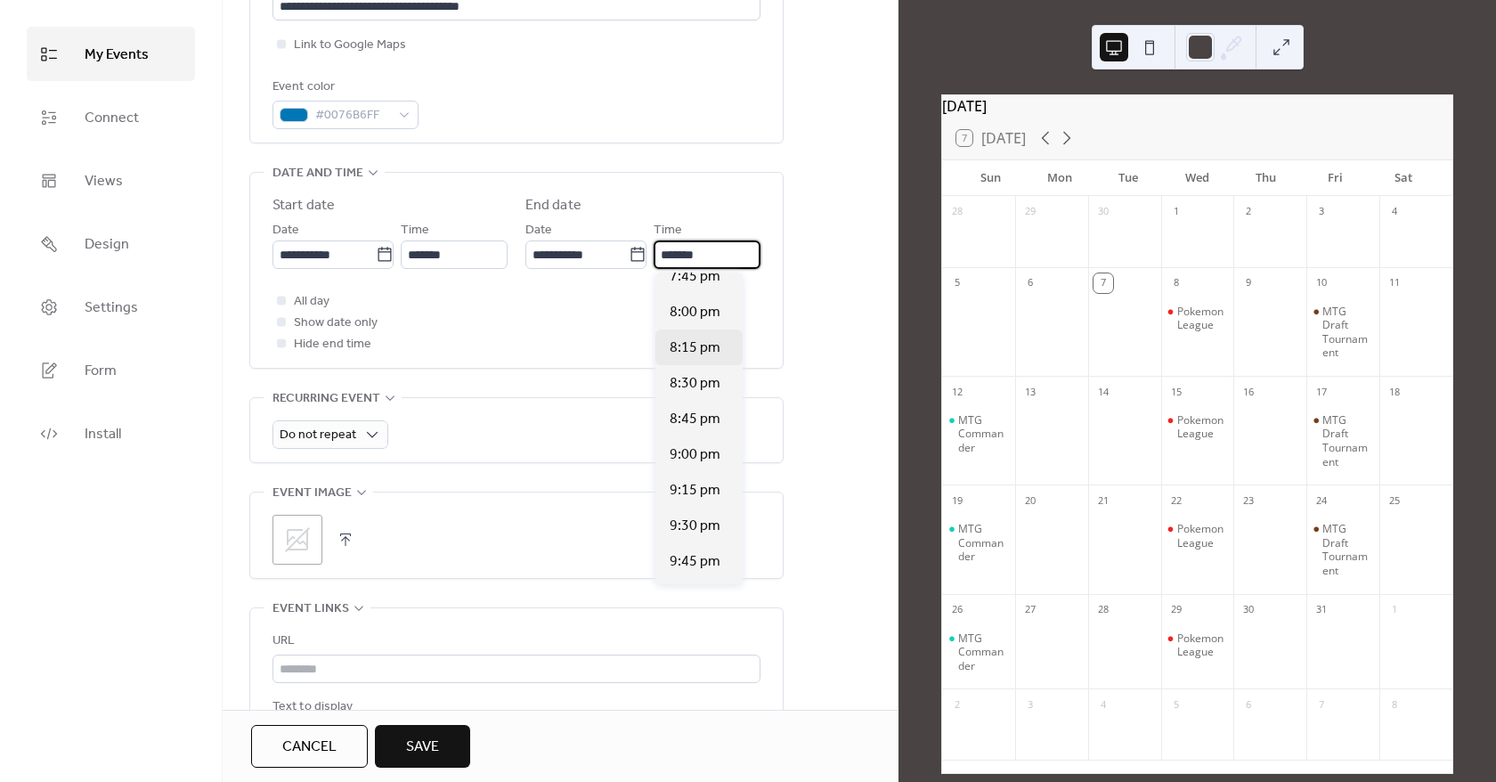
scroll to position [178, 0]
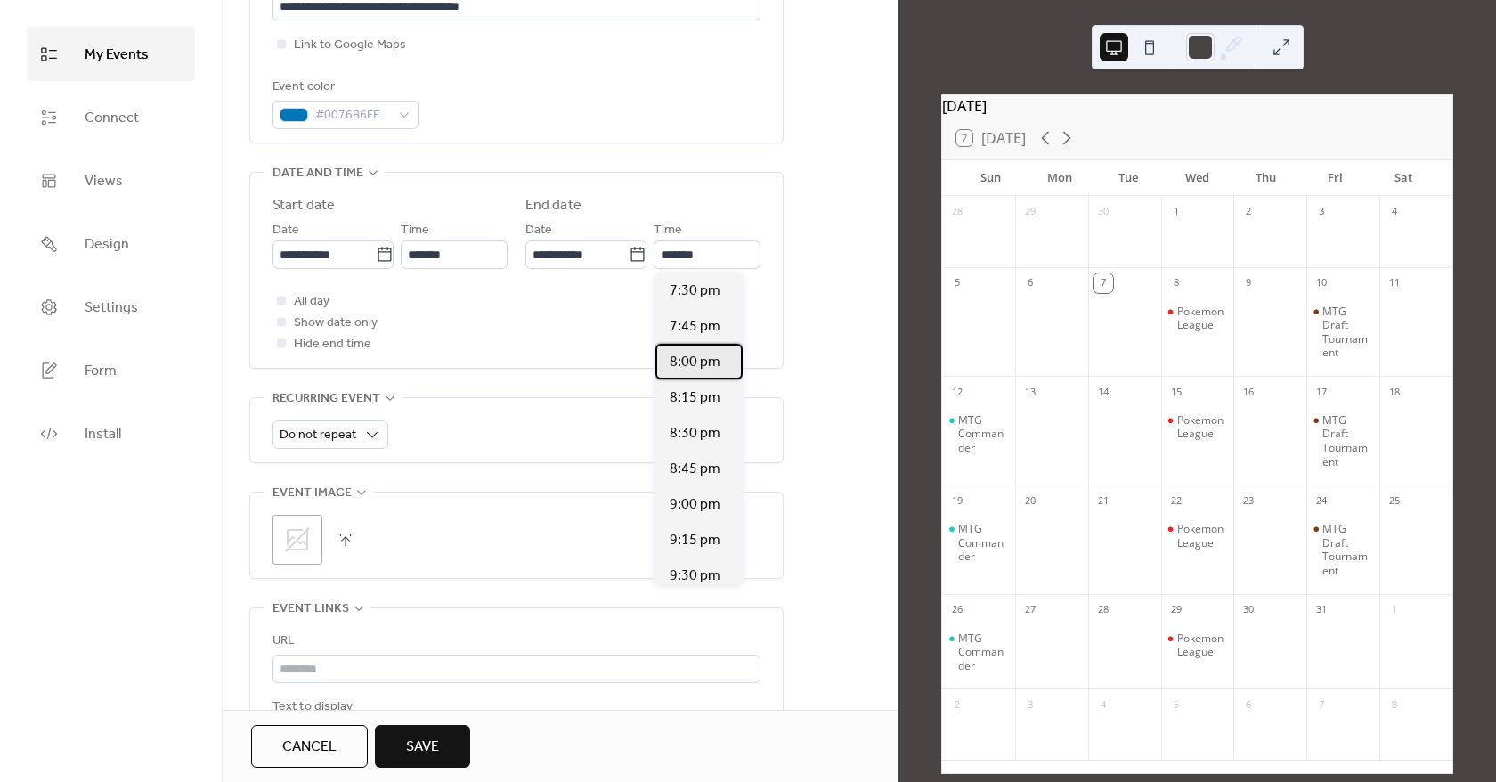
click at [691, 358] on span "8:00 pm" at bounding box center [694, 362] width 51 height 21
type input "*******"
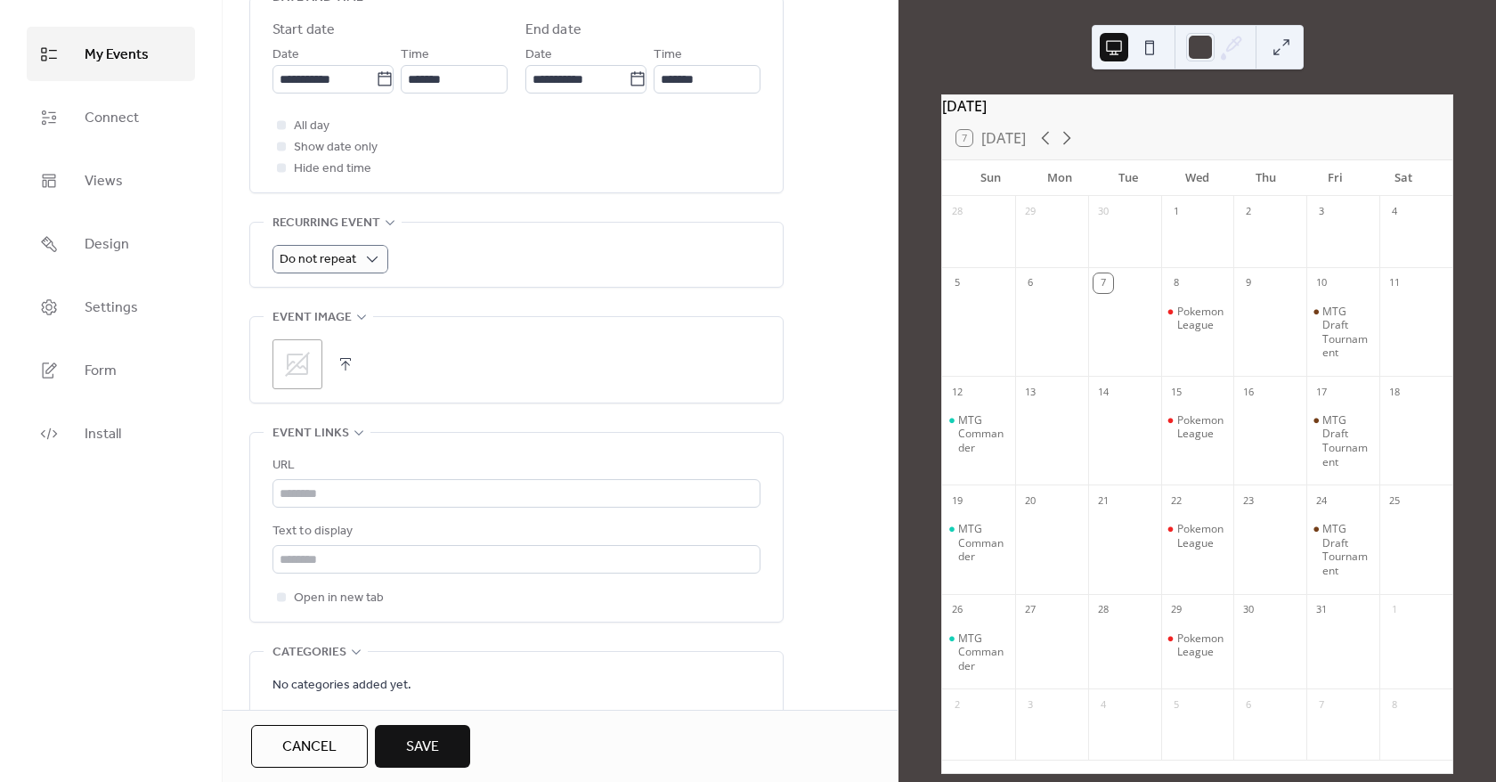
scroll to position [623, 0]
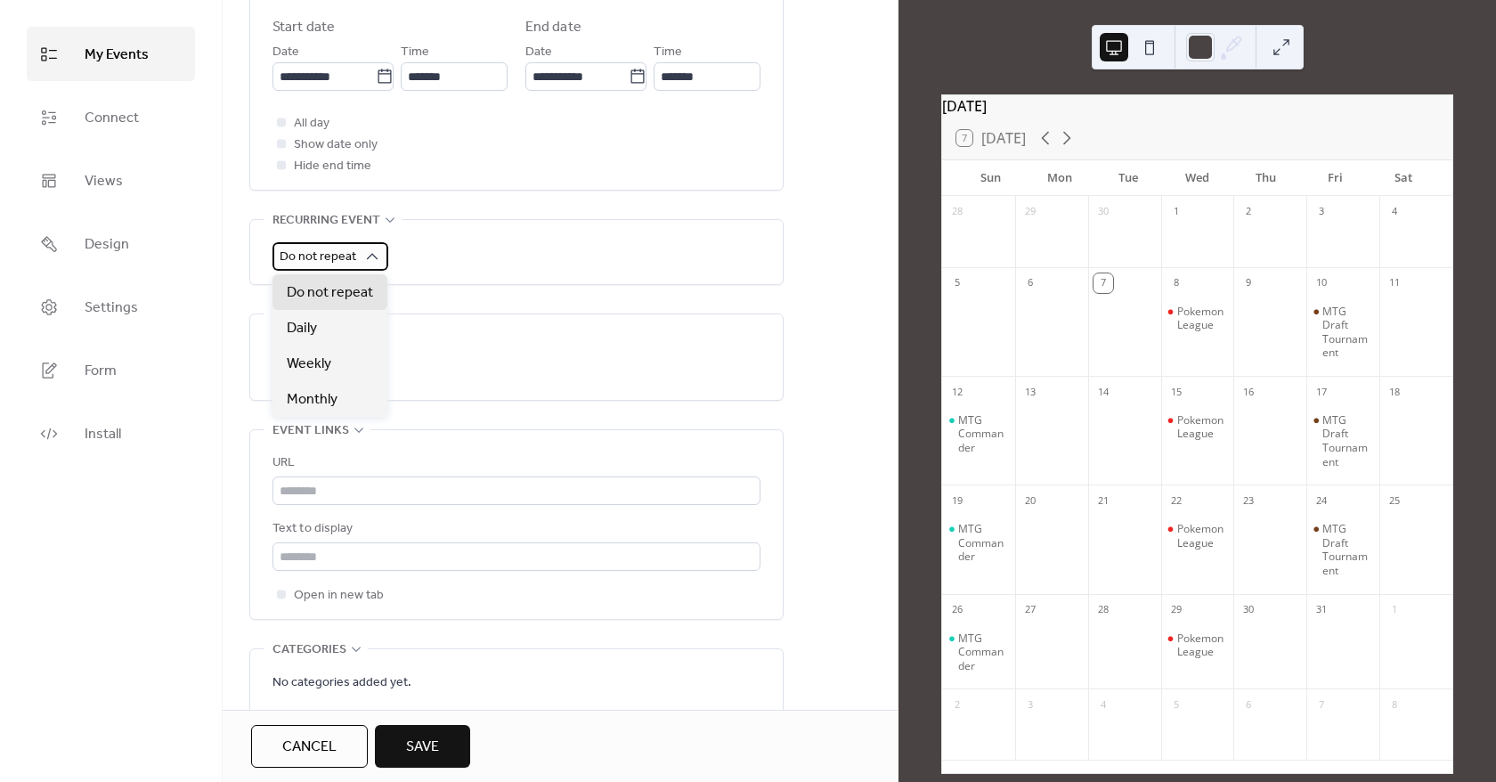
click at [348, 247] on span "Do not repeat" at bounding box center [318, 257] width 77 height 24
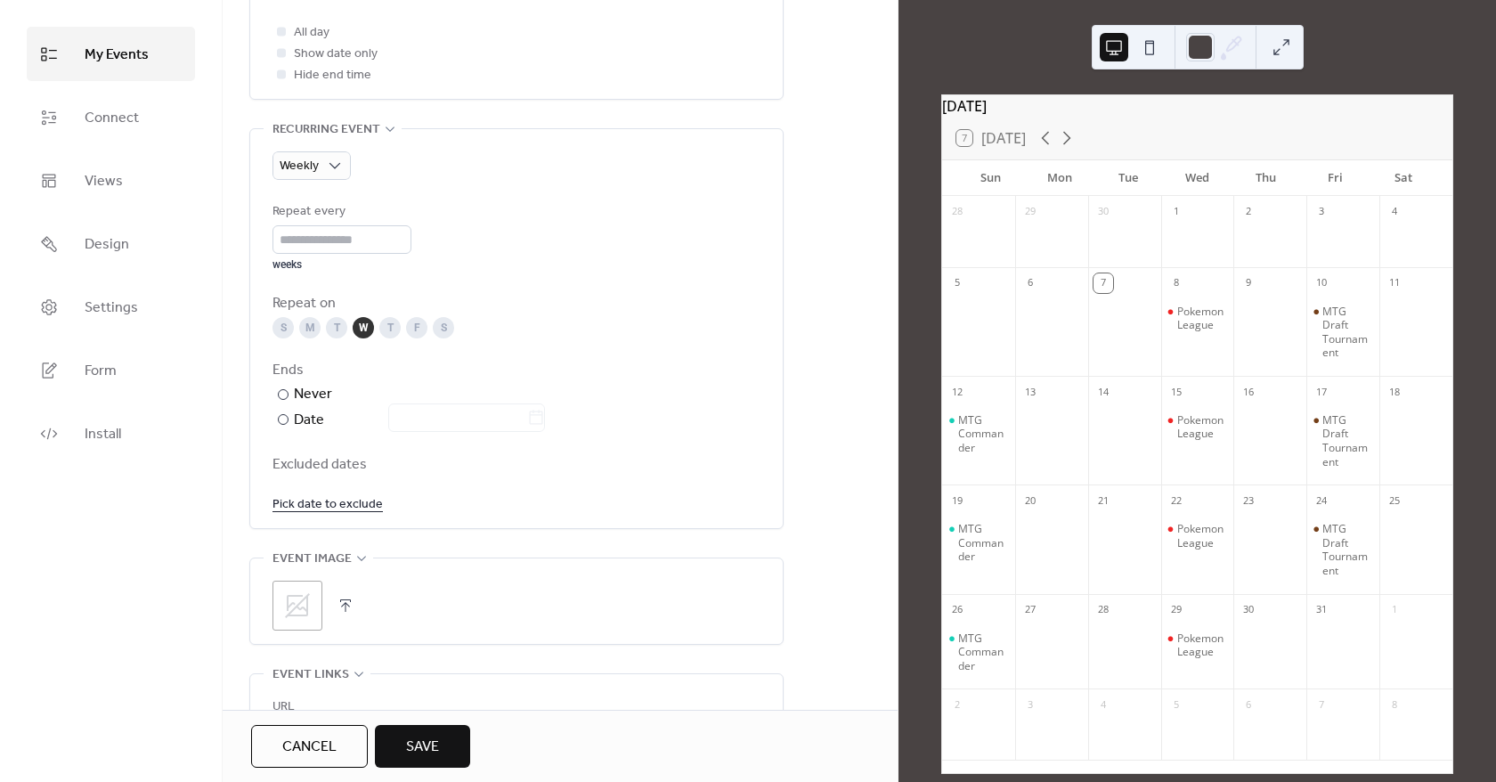
scroll to position [712, 0]
click at [320, 173] on div "Weekly" at bounding box center [311, 167] width 78 height 28
click at [314, 192] on div "Do not repeat" at bounding box center [329, 203] width 115 height 36
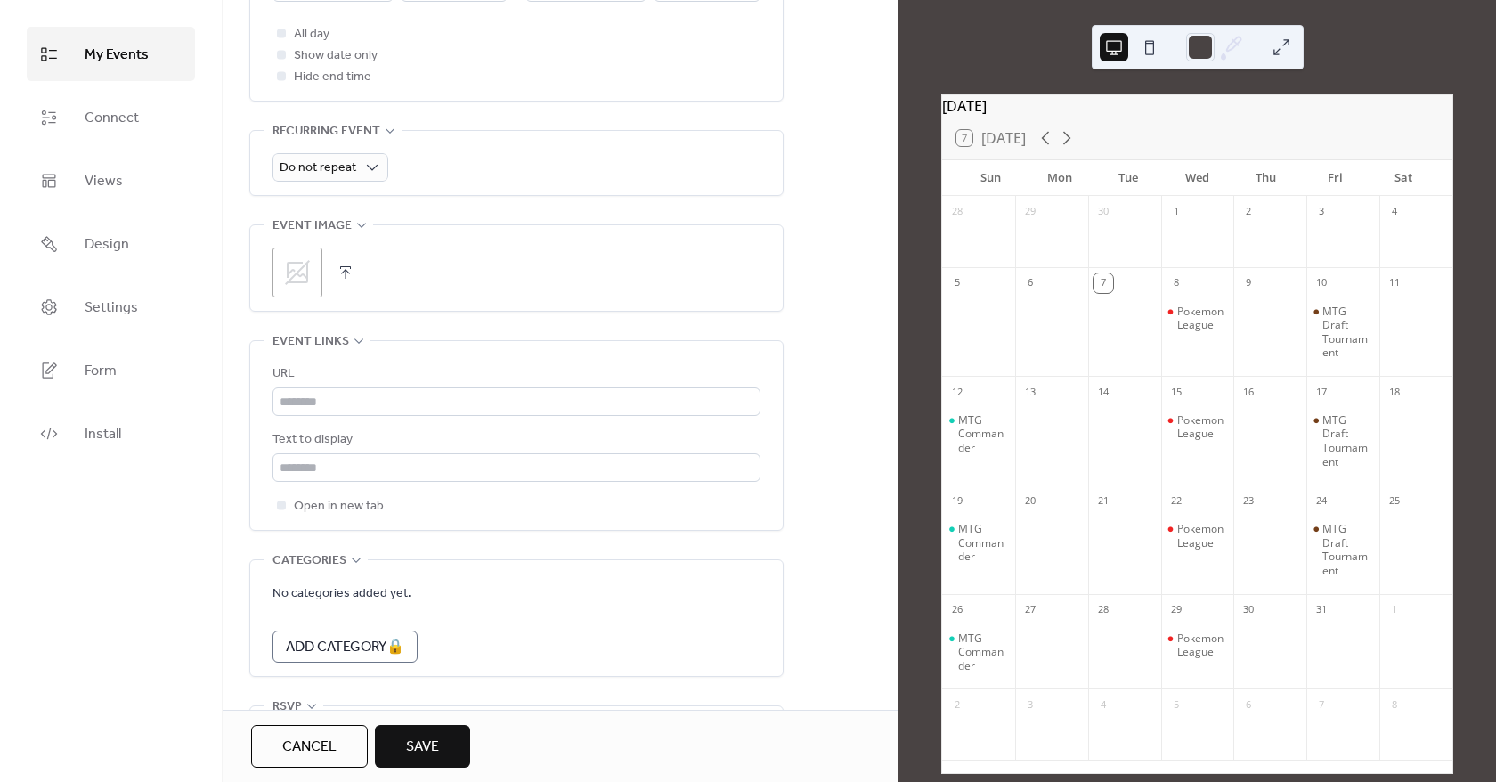
click at [313, 263] on div ";" at bounding box center [297, 272] width 50 height 50
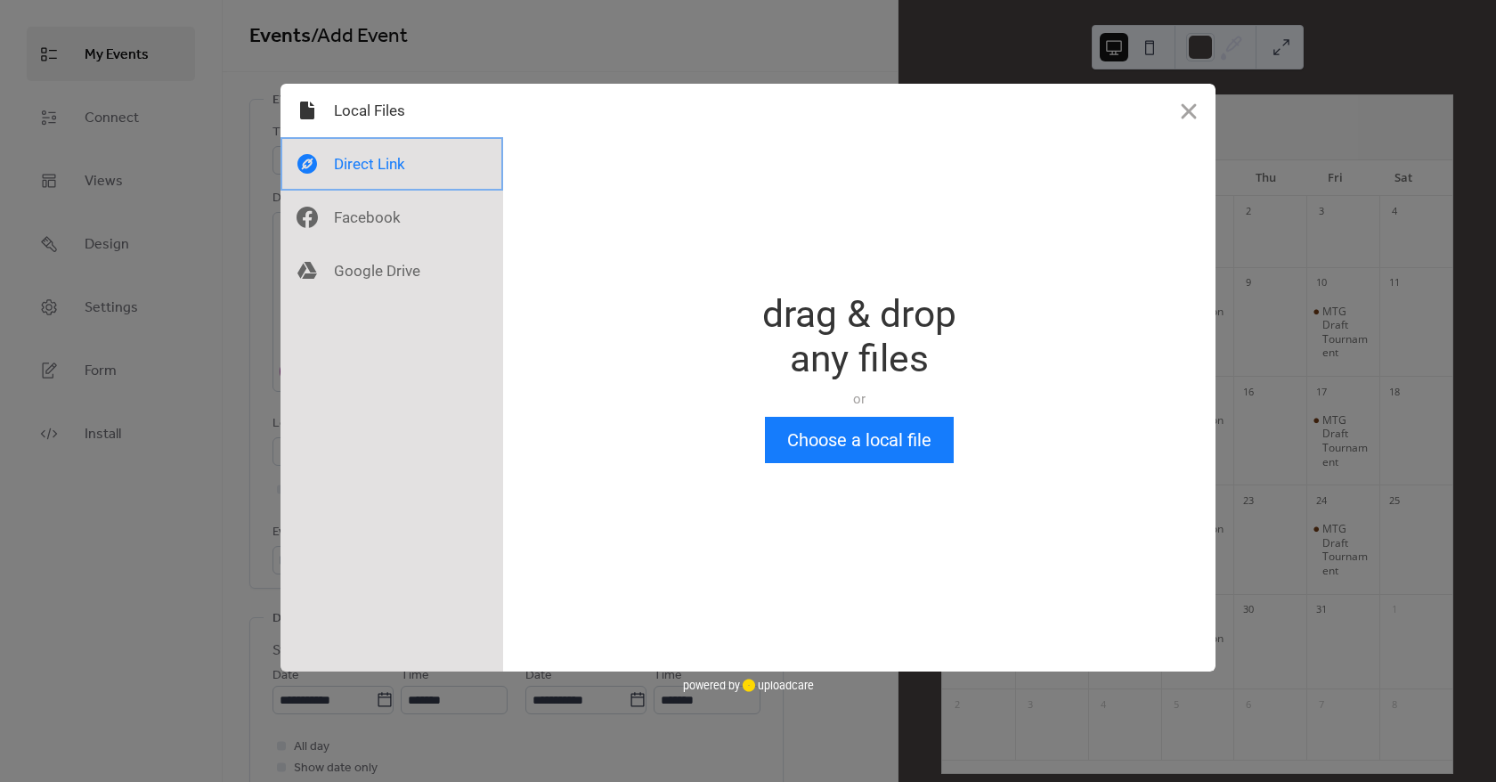
click at [377, 158] on div at bounding box center [391, 163] width 223 height 53
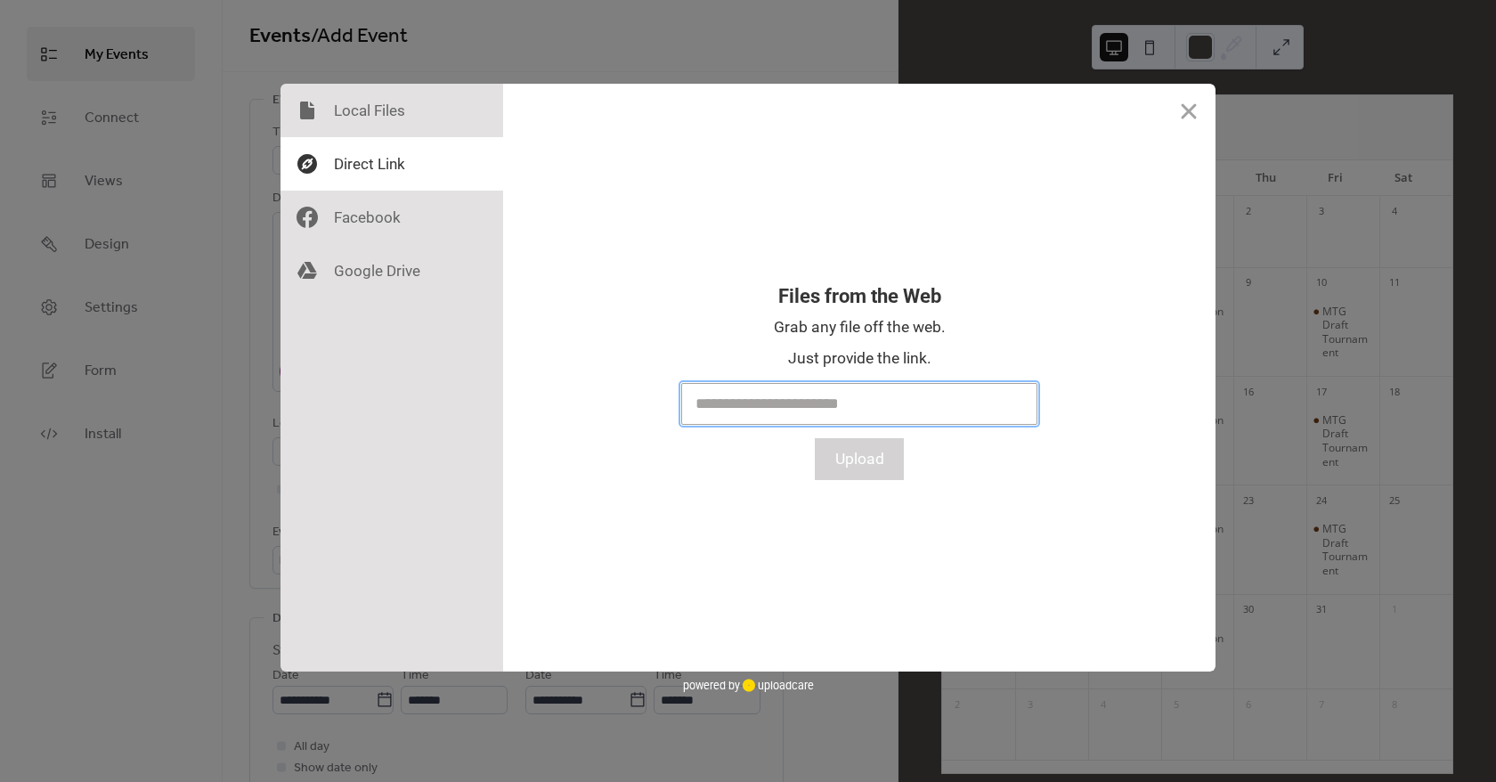
paste input "**********"
type input "**********"
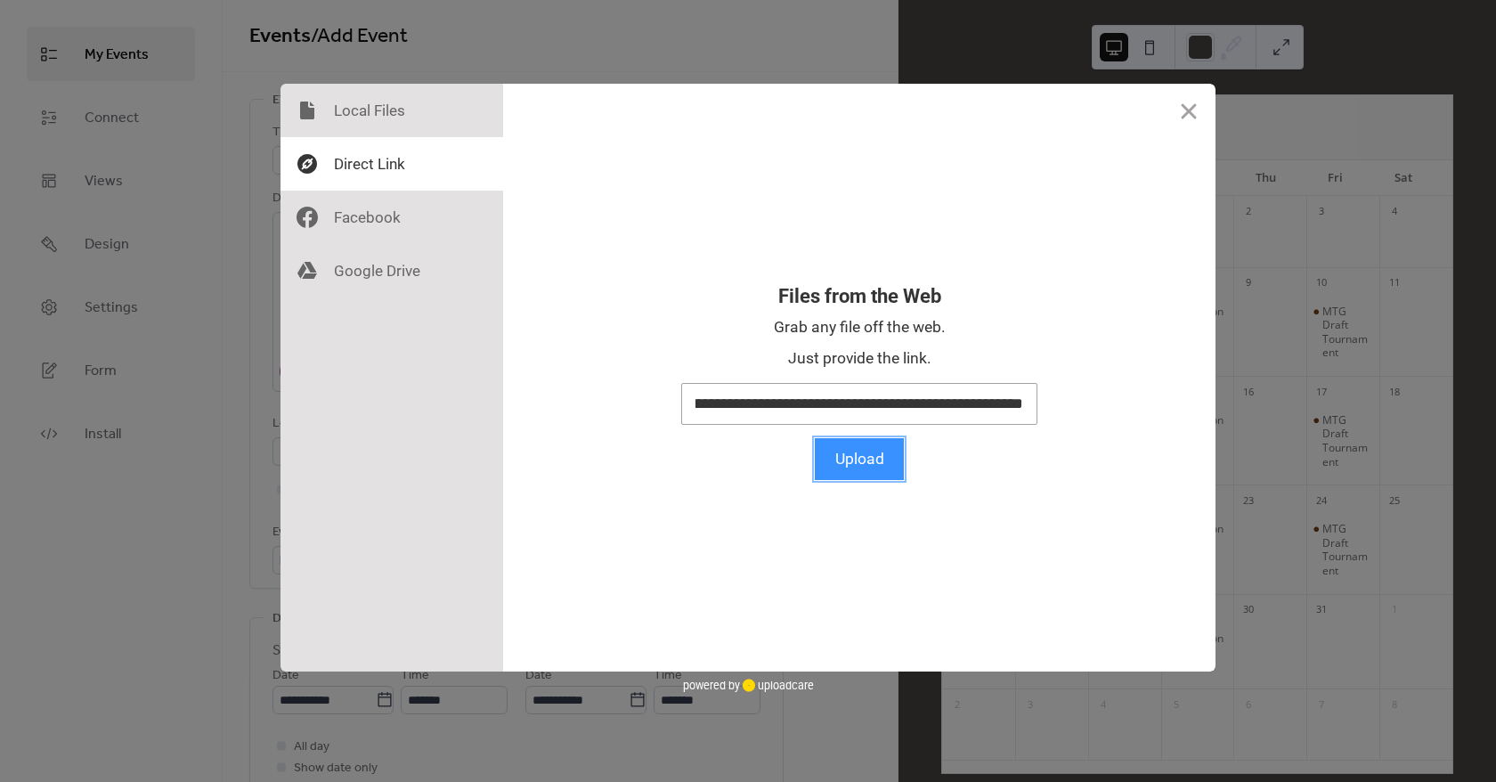
click at [873, 461] on button "Upload" at bounding box center [859, 459] width 89 height 42
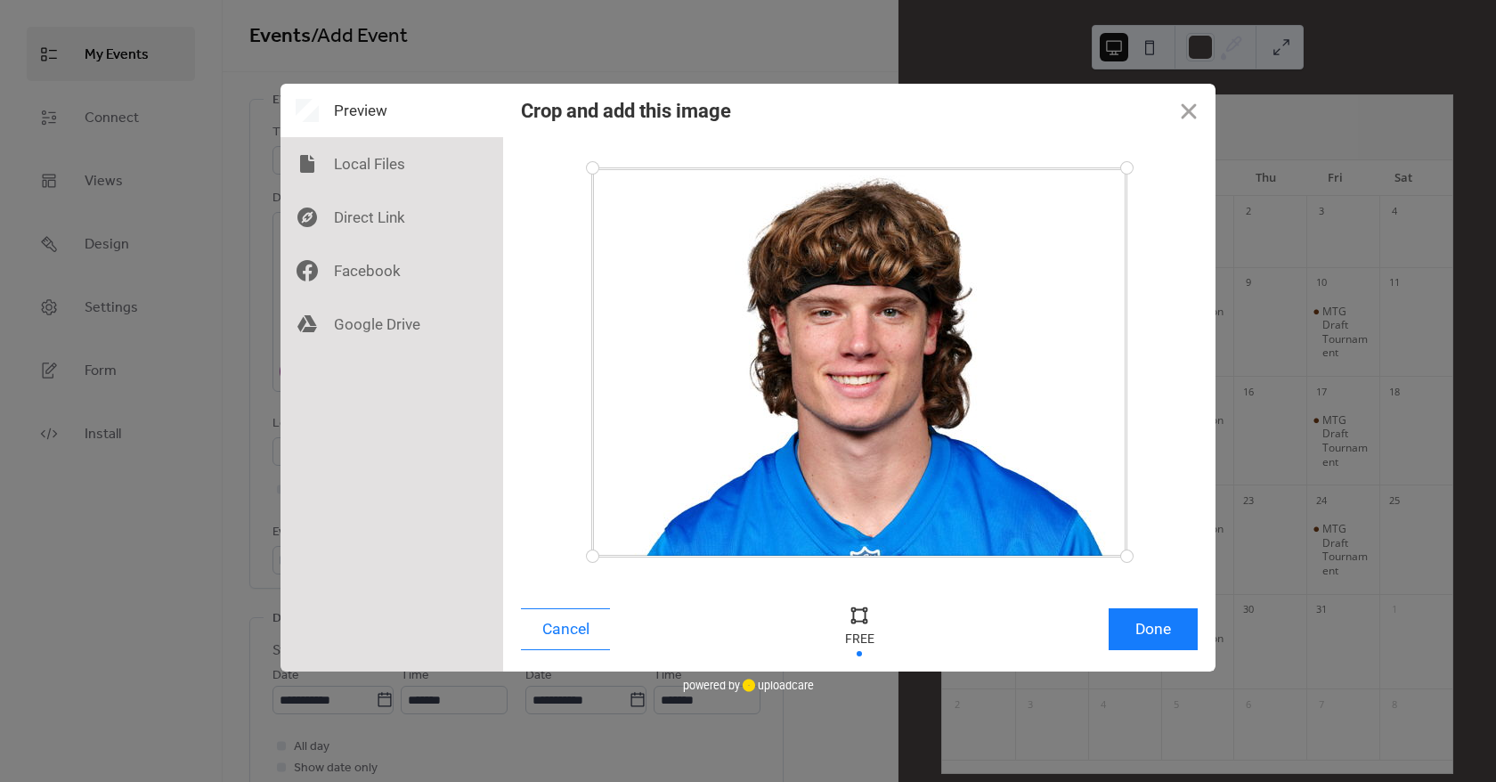
drag, startPoint x: 919, startPoint y: 452, endPoint x: 940, endPoint y: 458, distance: 22.0
click at [940, 458] on div at bounding box center [859, 362] width 534 height 388
click at [1135, 640] on button "Done" at bounding box center [1152, 629] width 89 height 42
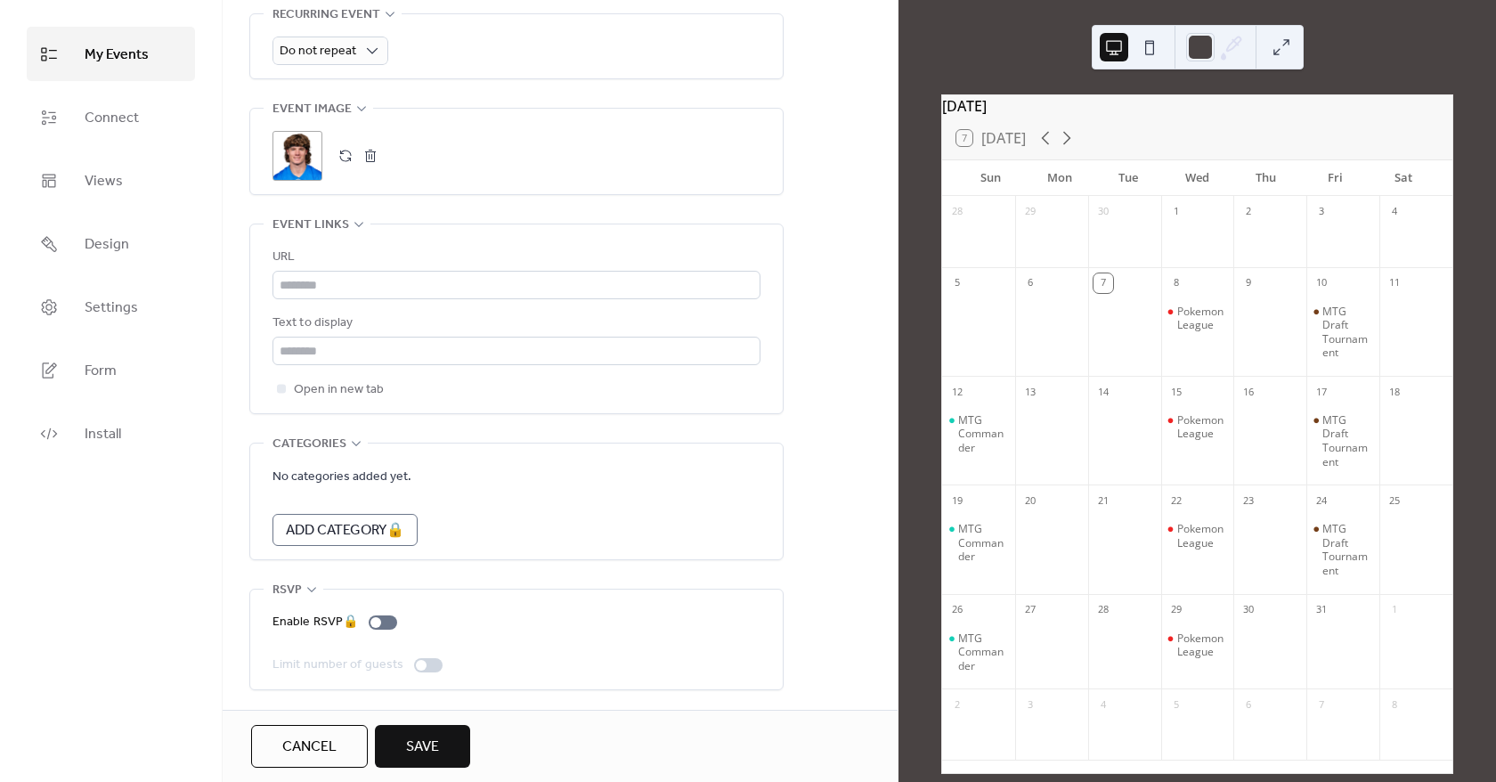
scroll to position [832, 0]
click at [337, 287] on input "text" at bounding box center [516, 285] width 488 height 28
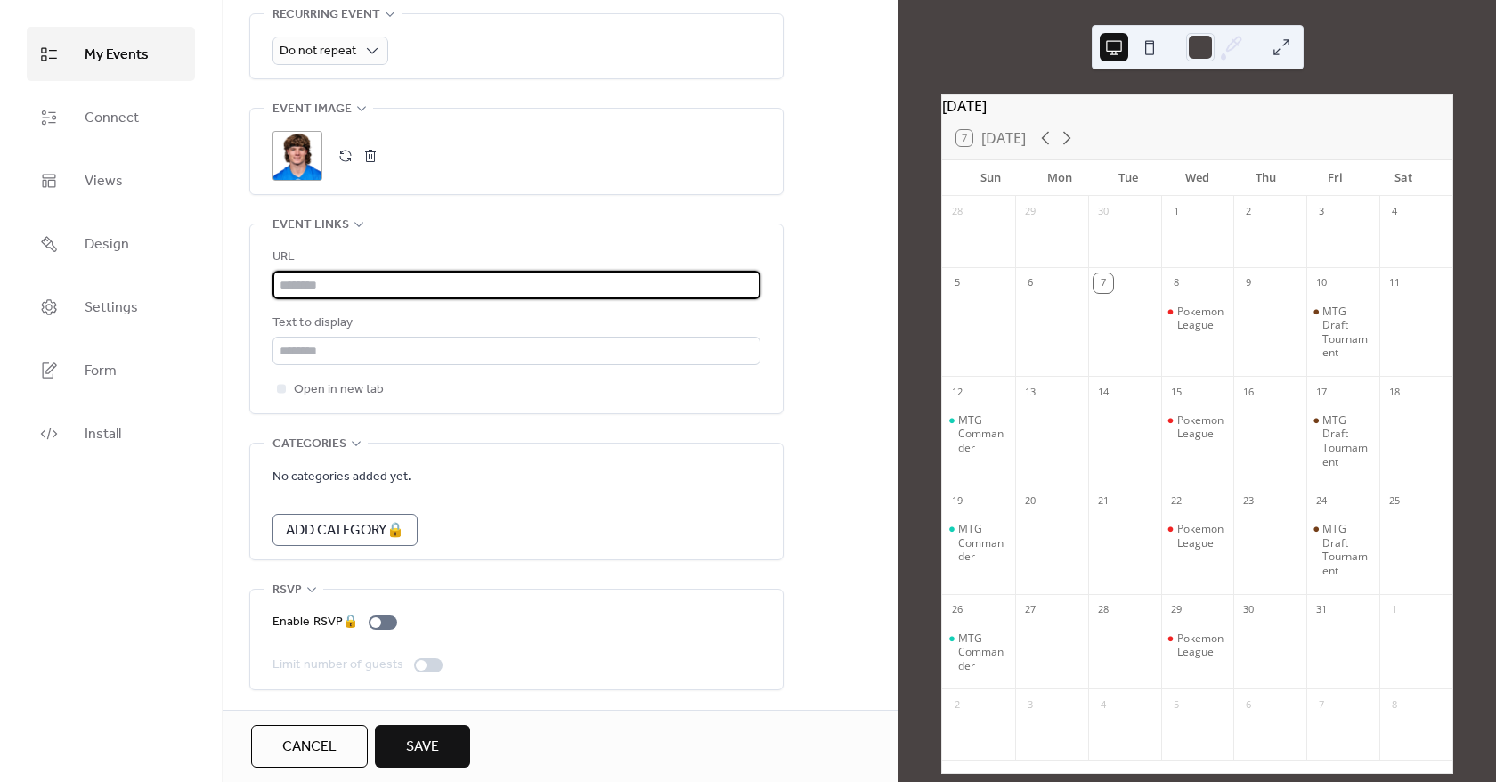
click at [432, 750] on span "Save" at bounding box center [422, 746] width 33 height 21
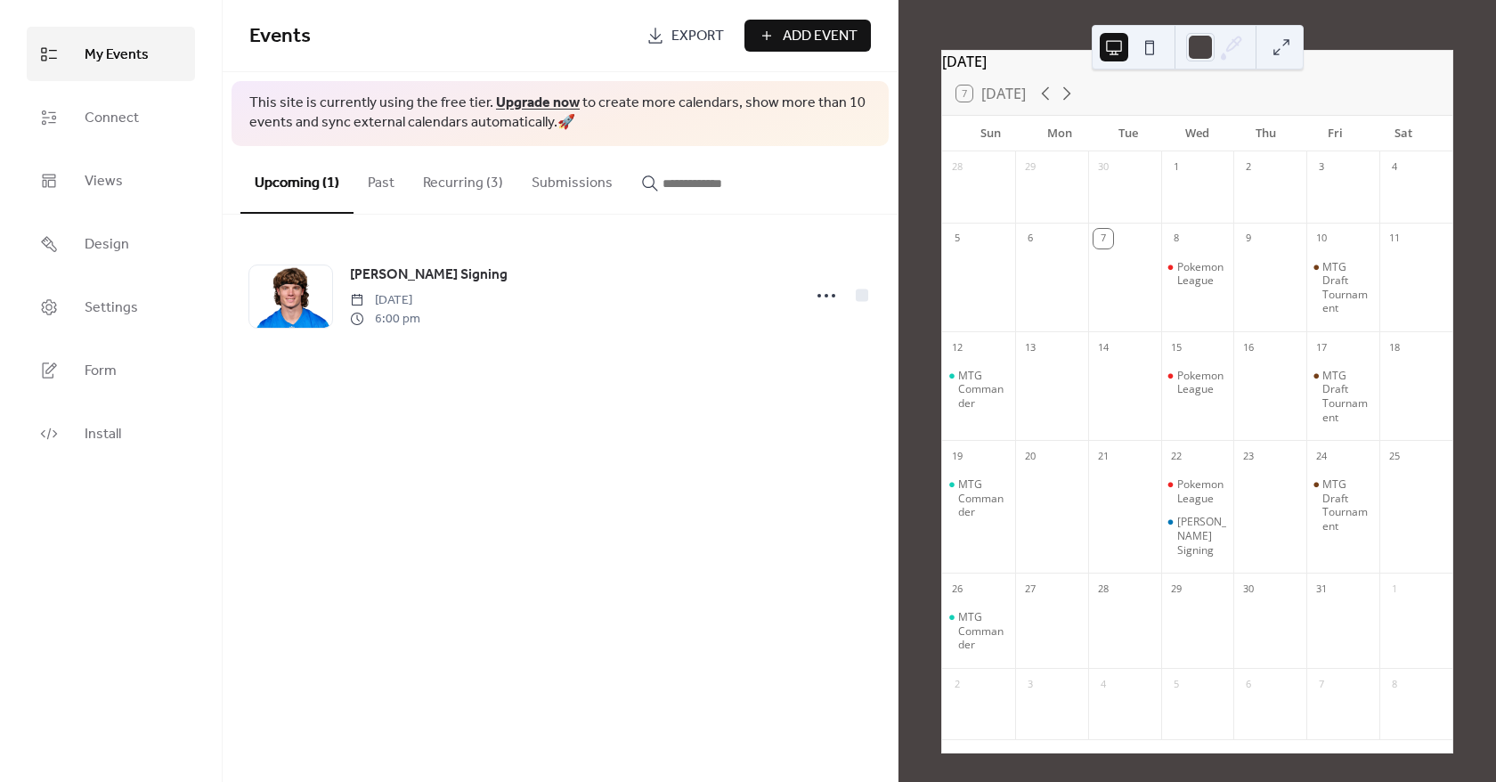
scroll to position [69, 0]
click at [1204, 548] on div "[PERSON_NAME] Signing" at bounding box center [1202, 536] width 50 height 42
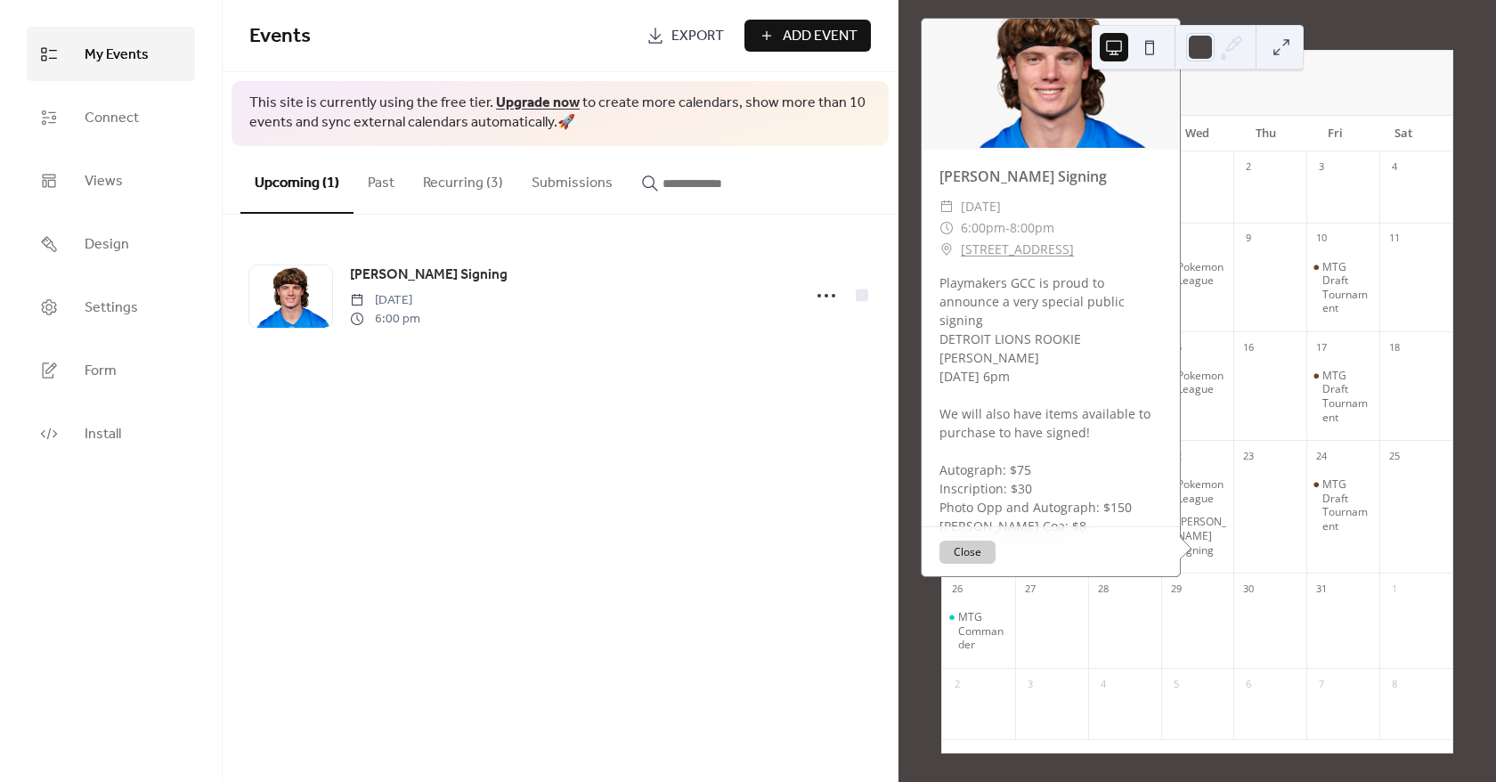
click at [1050, 239] on link "[STREET_ADDRESS]" at bounding box center [1017, 249] width 113 height 21
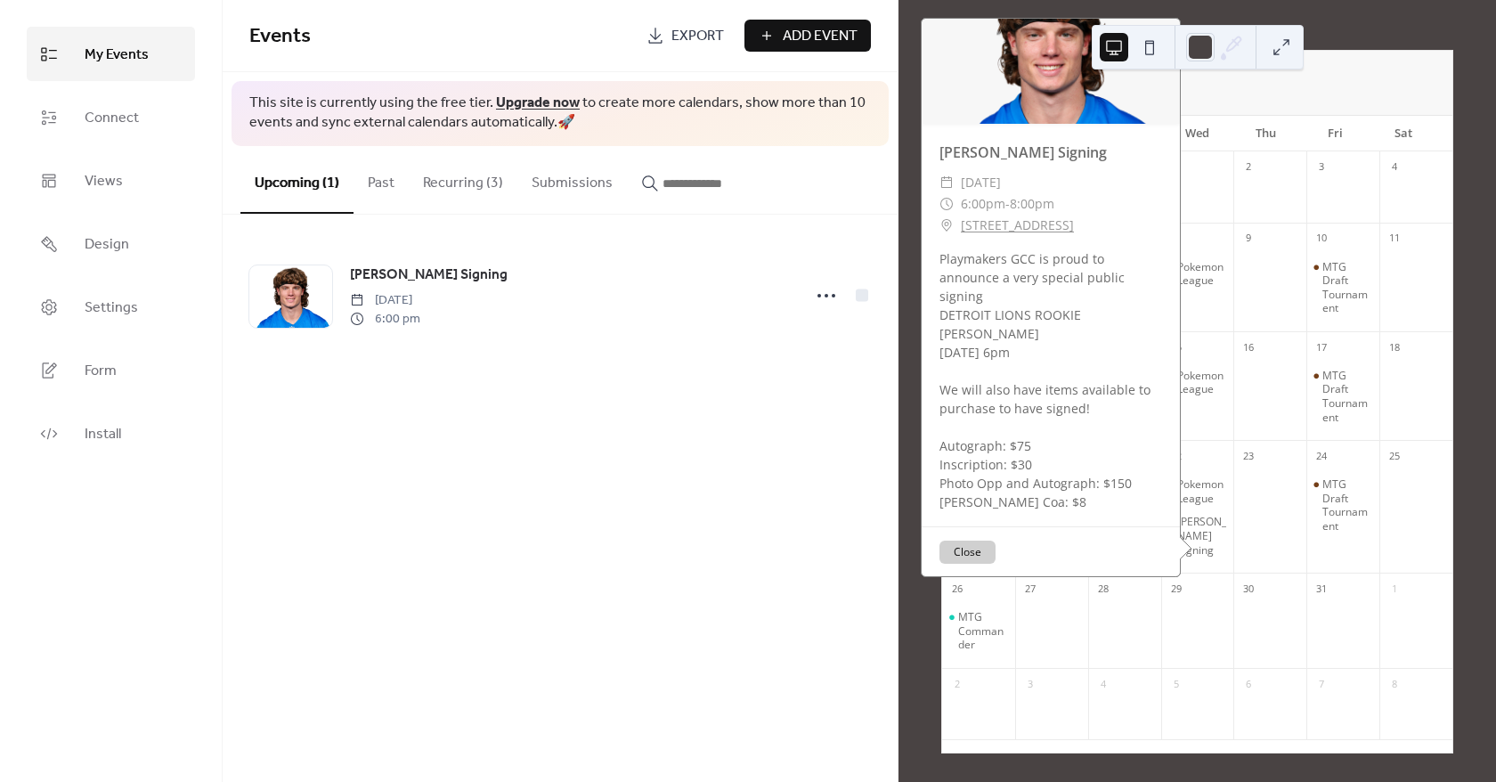
click at [965, 544] on button "Close" at bounding box center [967, 550] width 56 height 23
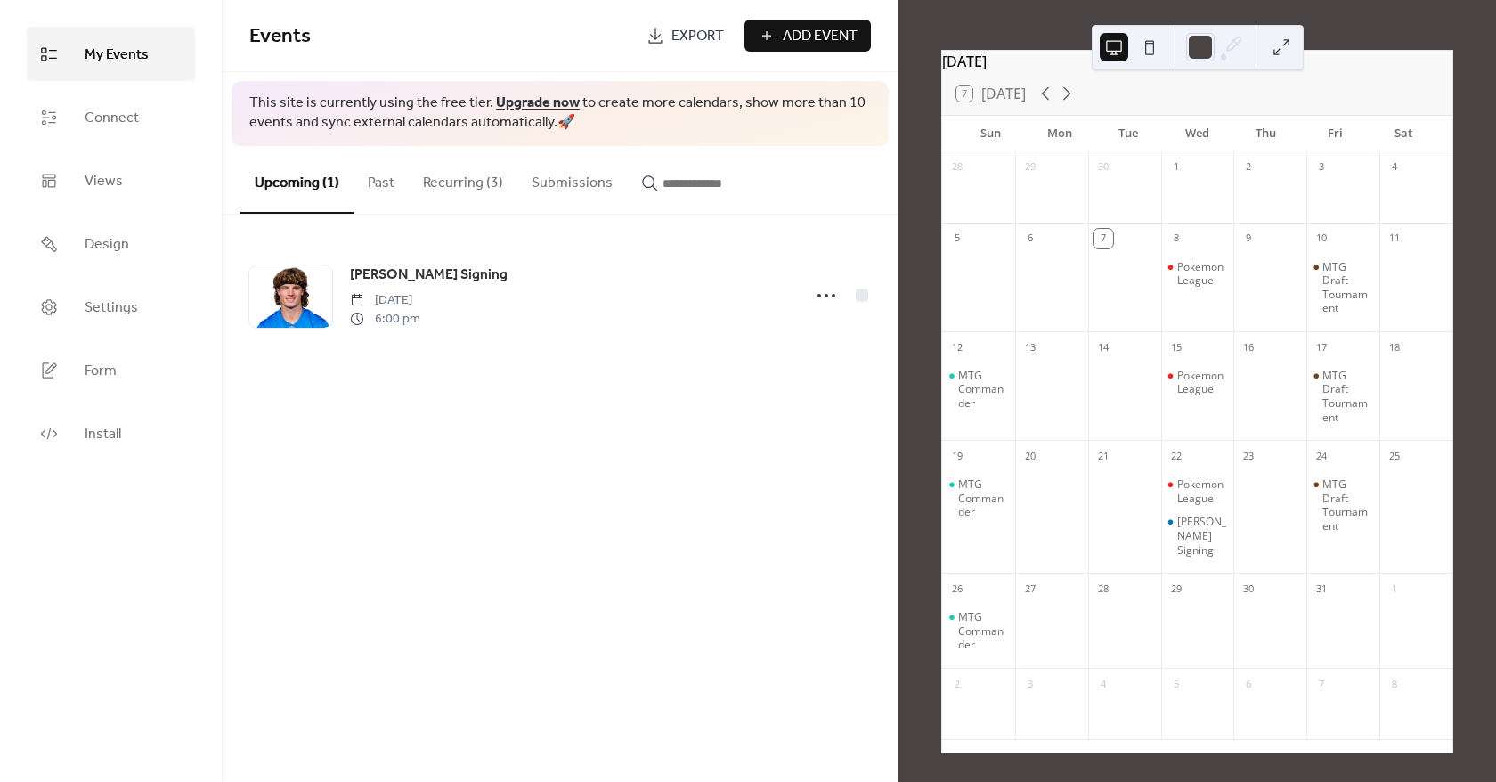
click at [784, 26] on span "Add Event" at bounding box center [820, 36] width 75 height 21
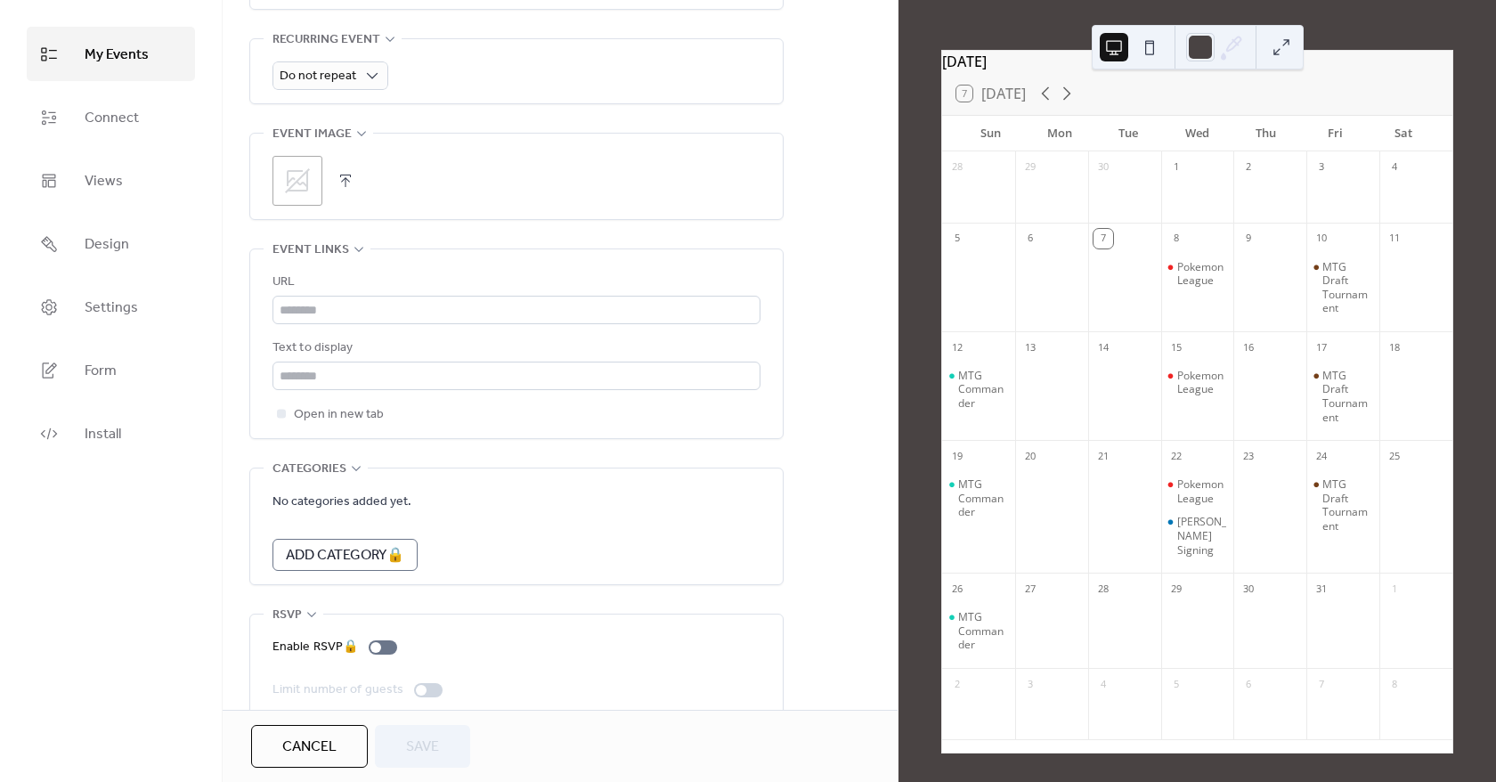
scroll to position [832, 0]
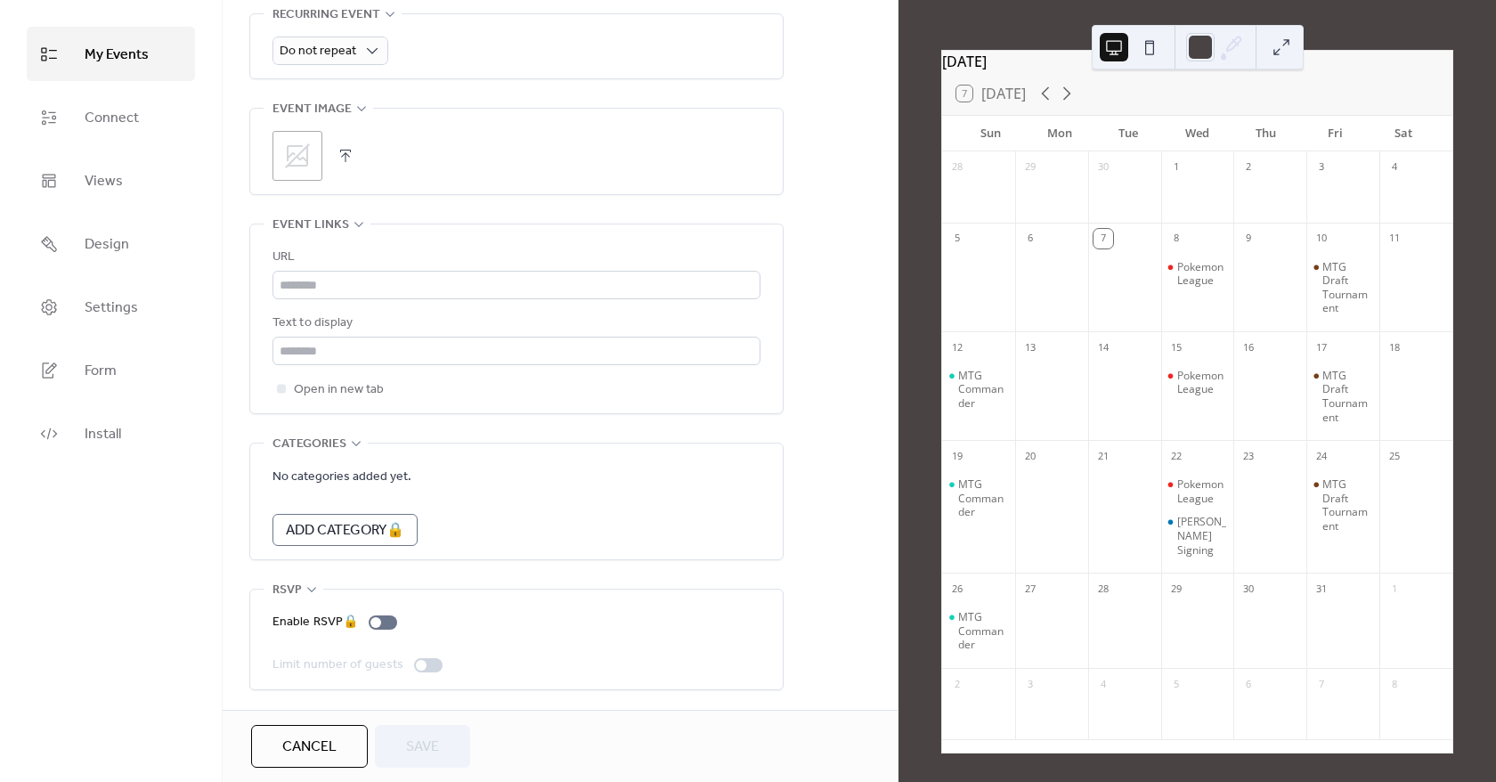
click at [338, 749] on button "Cancel" at bounding box center [309, 746] width 117 height 43
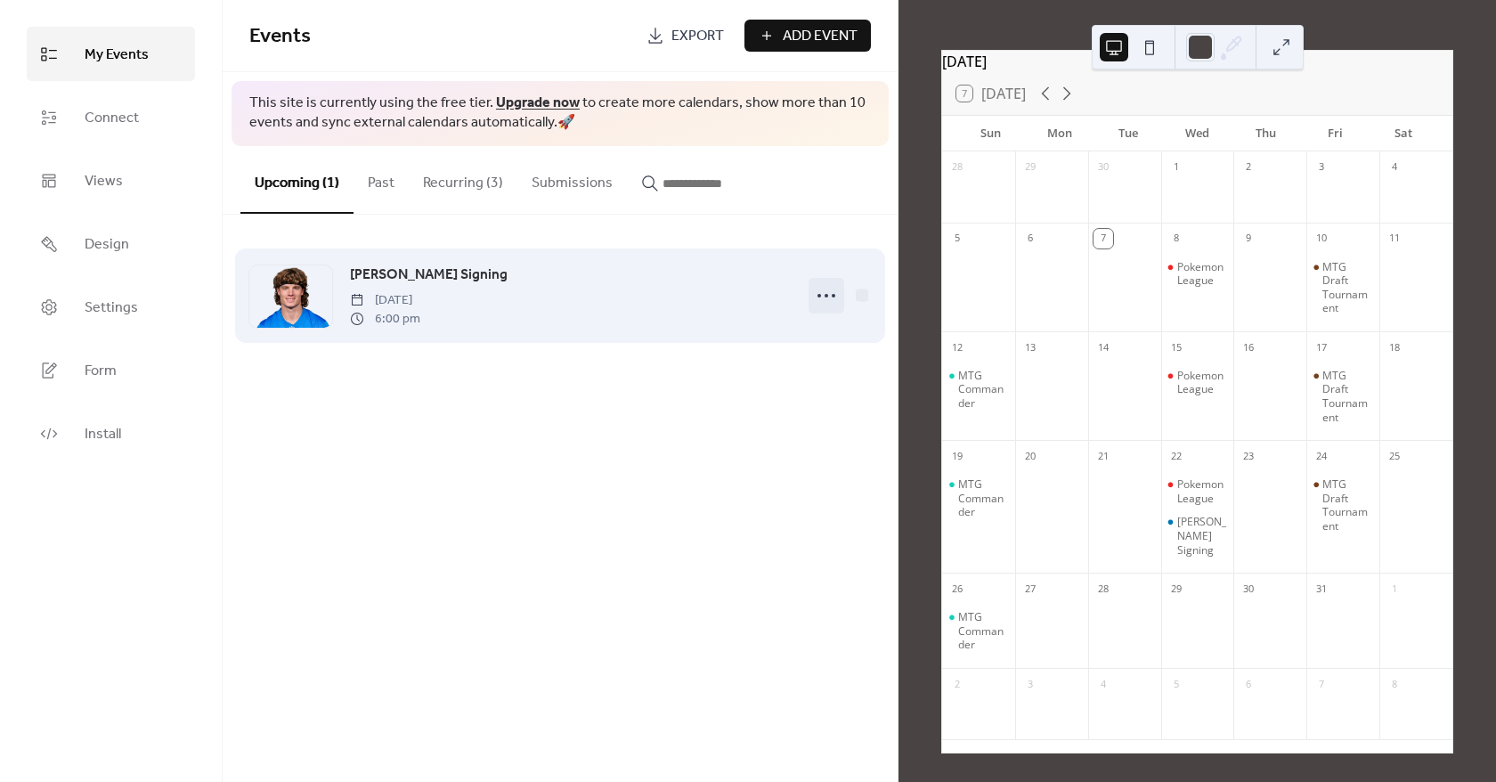
click at [825, 294] on icon at bounding box center [826, 295] width 28 height 28
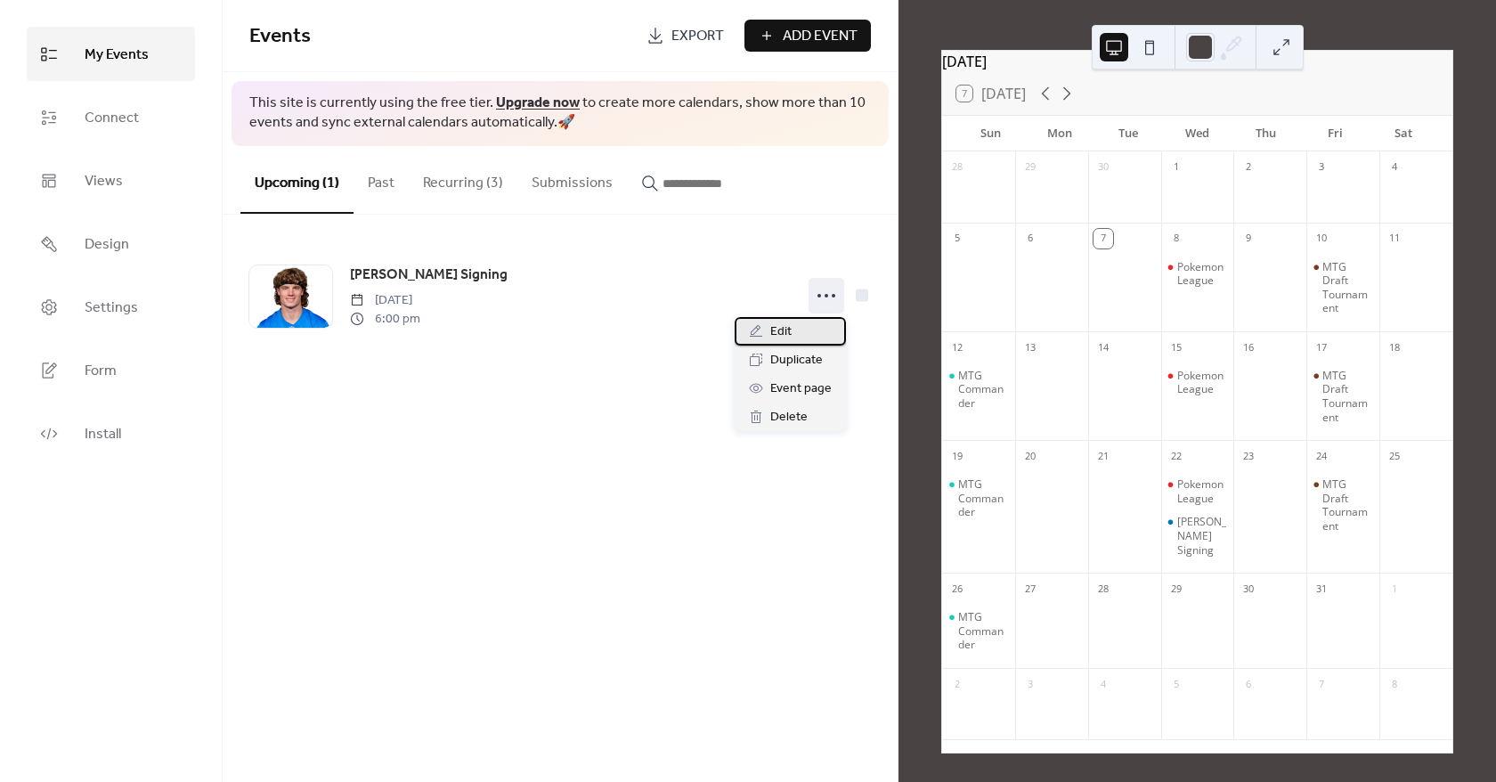
click at [815, 329] on div "Edit" at bounding box center [789, 331] width 111 height 28
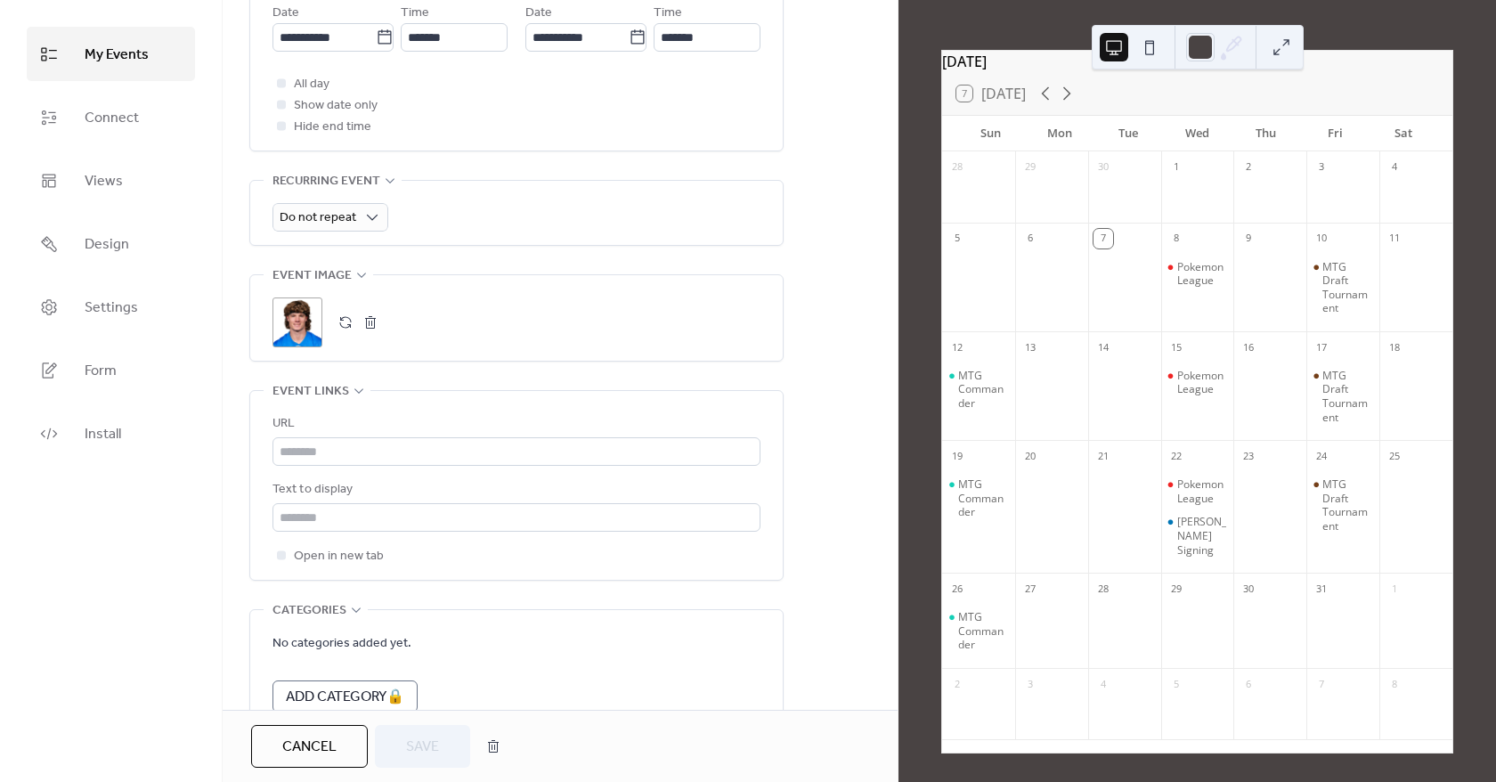
scroll to position [832, 0]
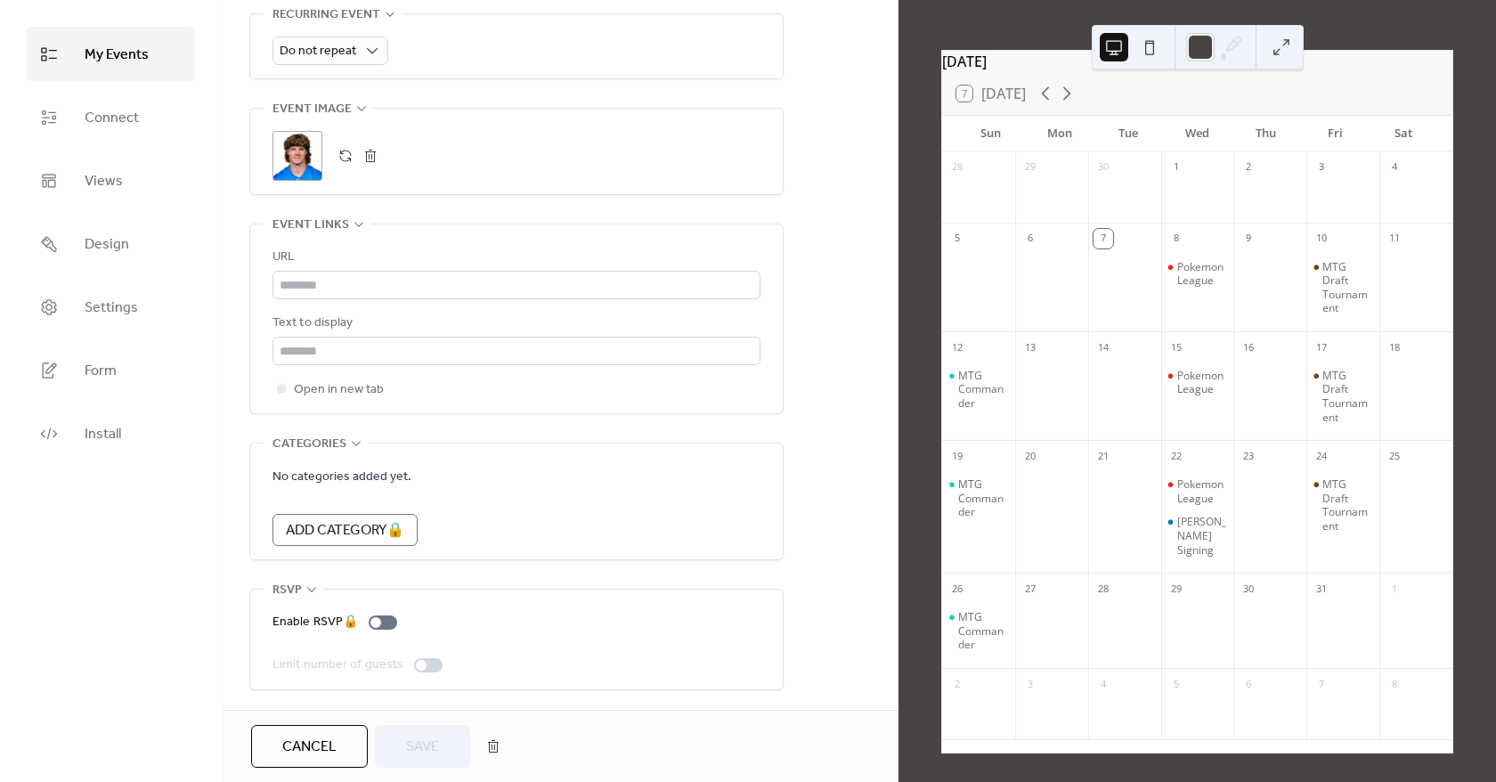
click at [331, 718] on div "Cancel Save" at bounding box center [560, 746] width 675 height 72
click at [335, 728] on button "Cancel" at bounding box center [309, 746] width 117 height 43
